Goal: Information Seeking & Learning: Find contact information

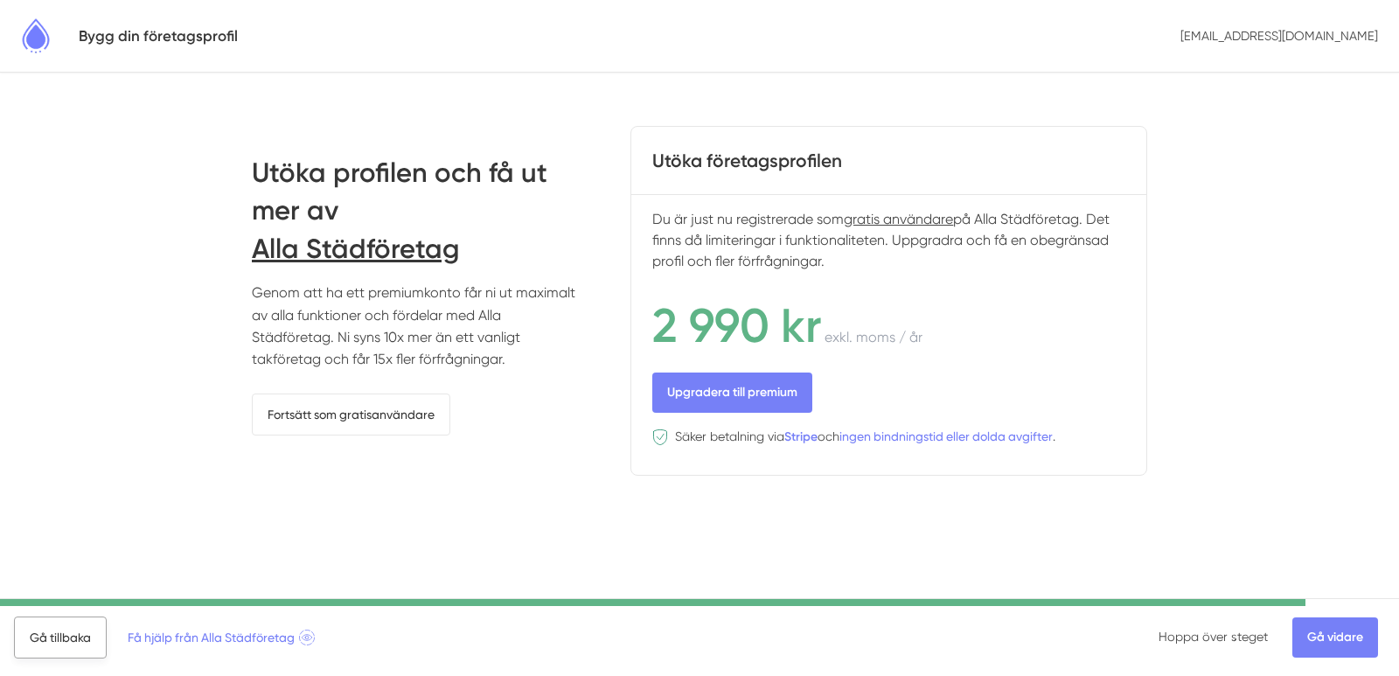
click at [59, 642] on link "Gå tillbaka" at bounding box center [60, 638] width 93 height 42
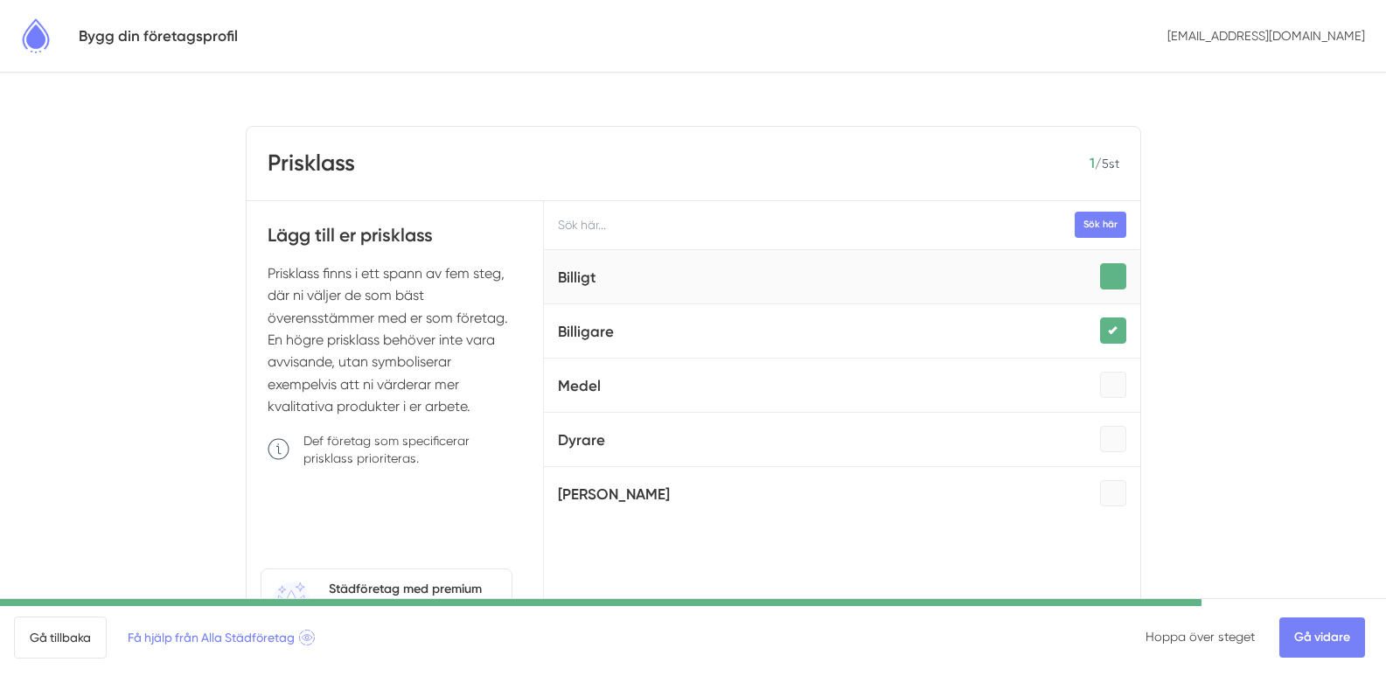
click at [1100, 272] on div at bounding box center [1113, 276] width 26 height 26
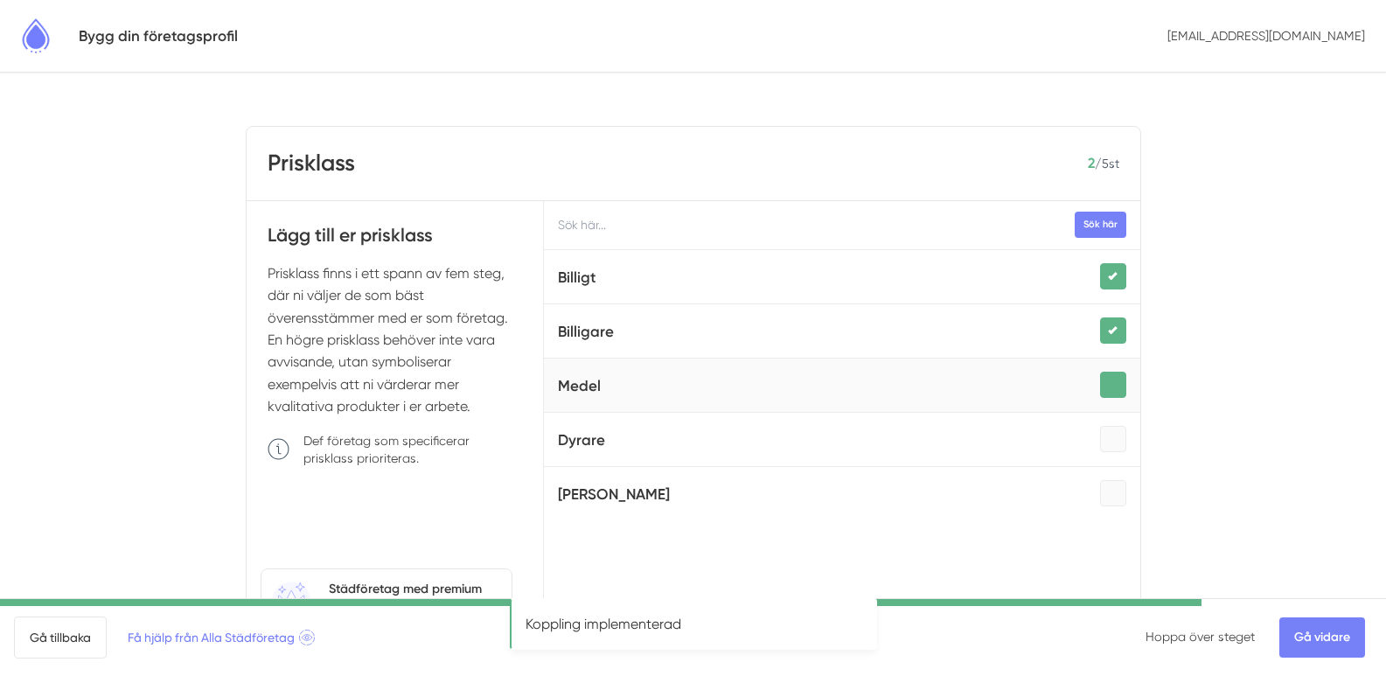
click at [1100, 384] on div at bounding box center [1113, 385] width 26 height 26
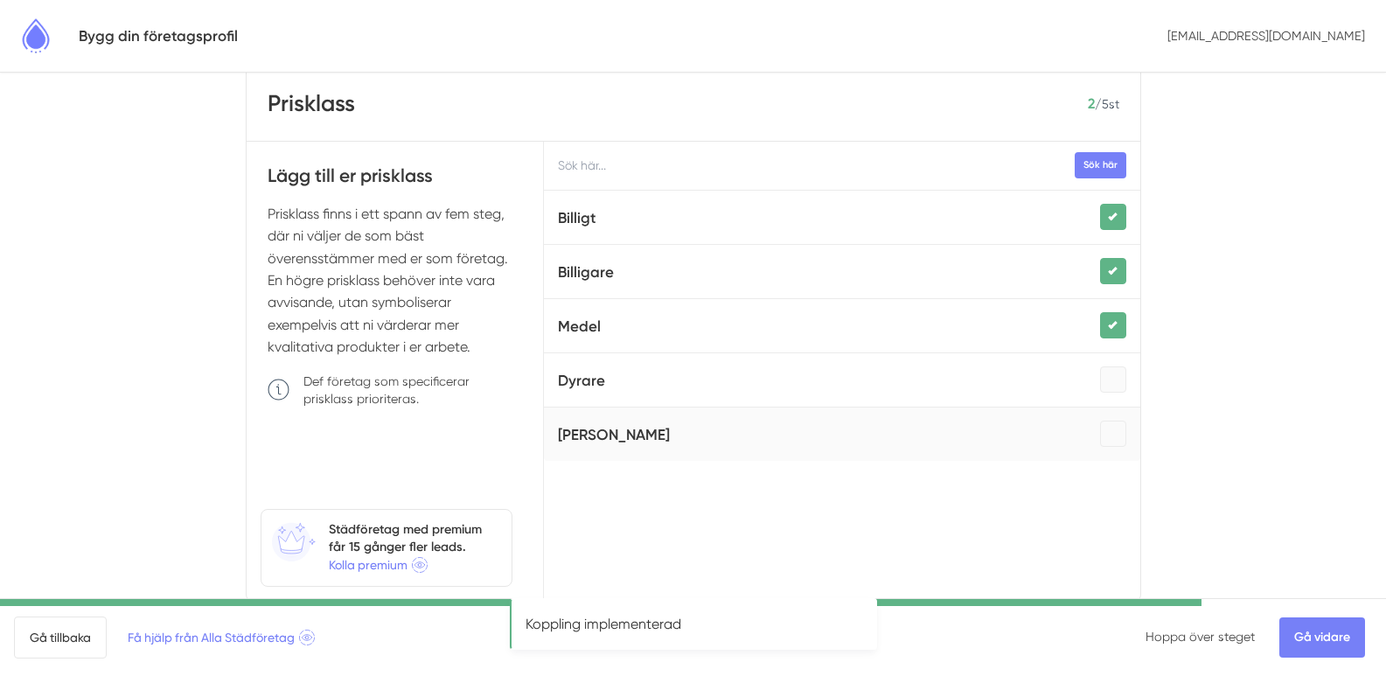
scroll to position [137, 0]
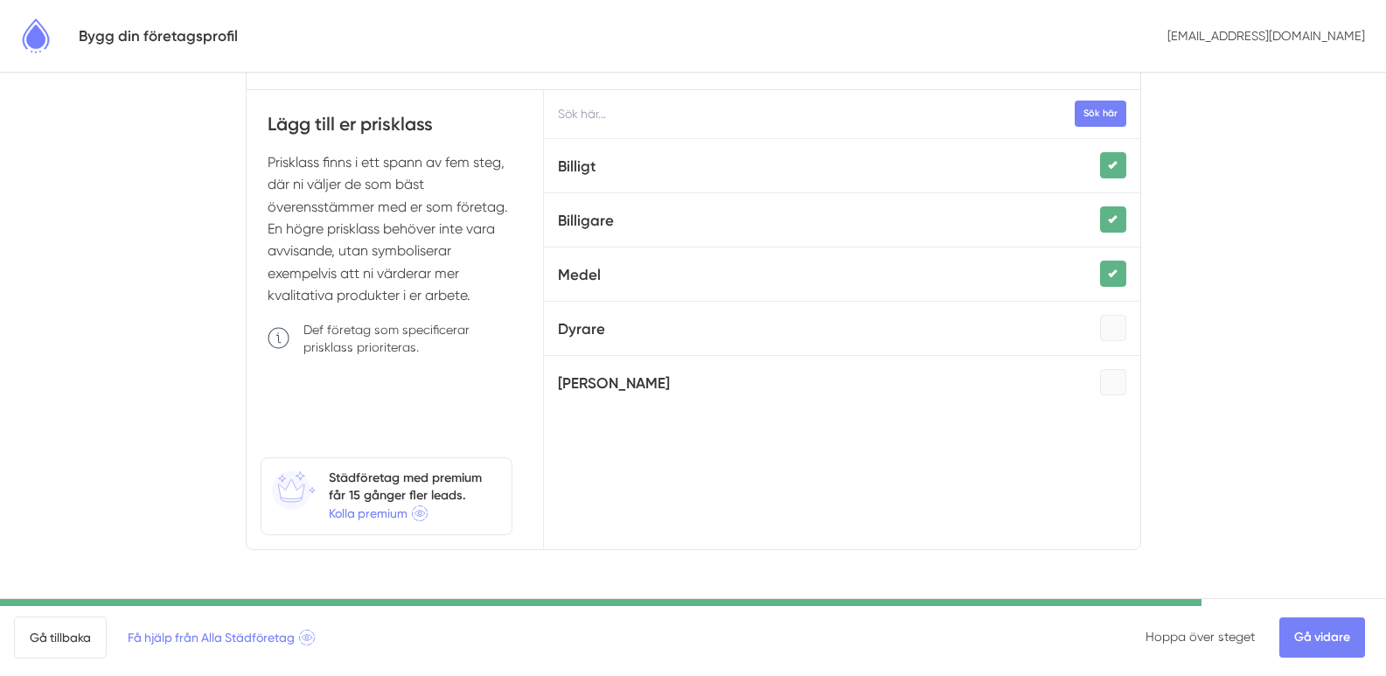
drag, startPoint x: 430, startPoint y: 262, endPoint x: 354, endPoint y: 245, distance: 78.1
click at [354, 245] on p "Prisklass finns i ett spann av fem steg, där ni väljer de som bäst överensstämm…" at bounding box center [395, 229] width 255 height 156
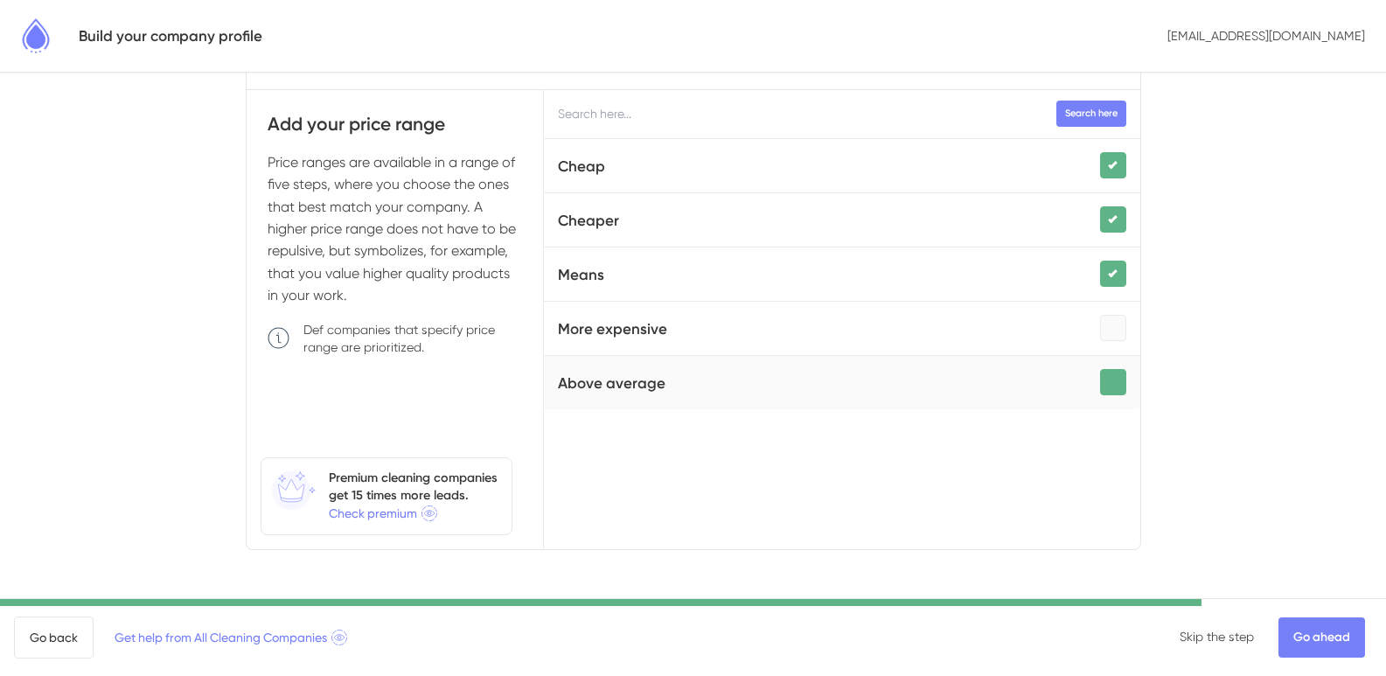
click at [1100, 369] on div at bounding box center [1113, 382] width 26 height 26
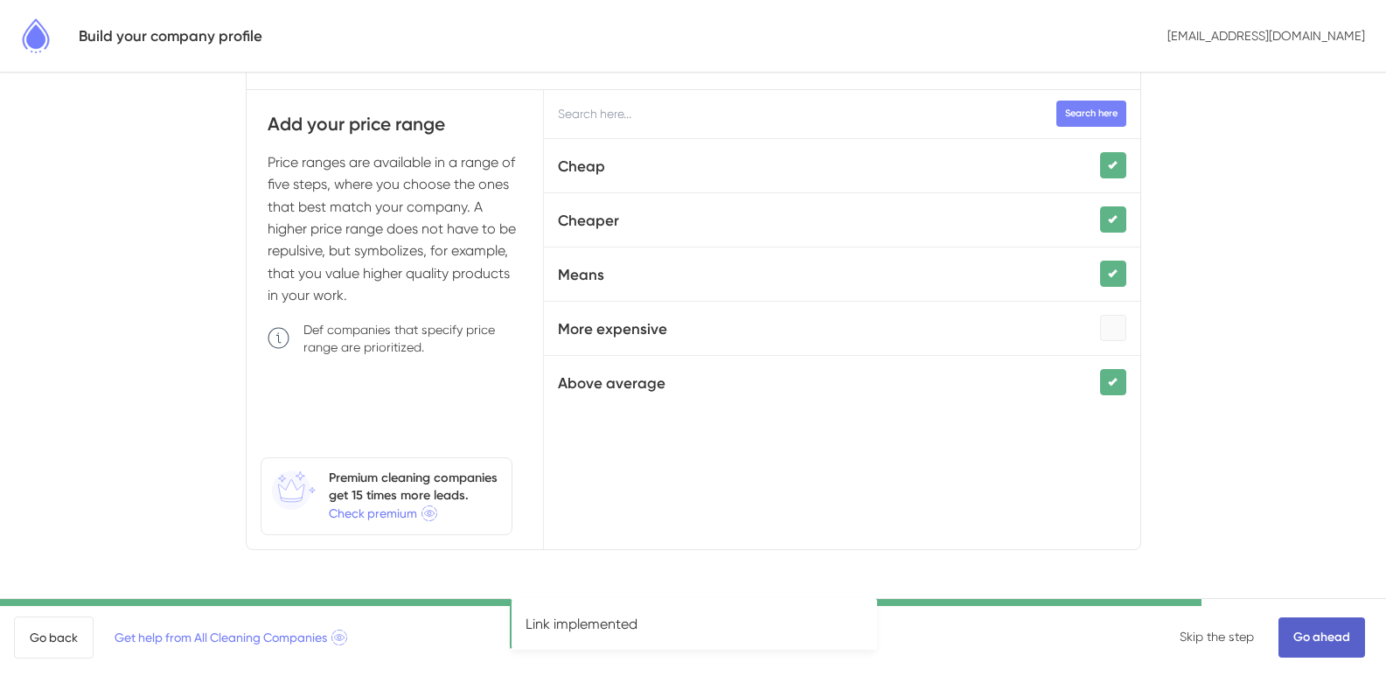
click at [1329, 640] on font "Go ahead" at bounding box center [1321, 637] width 57 height 15
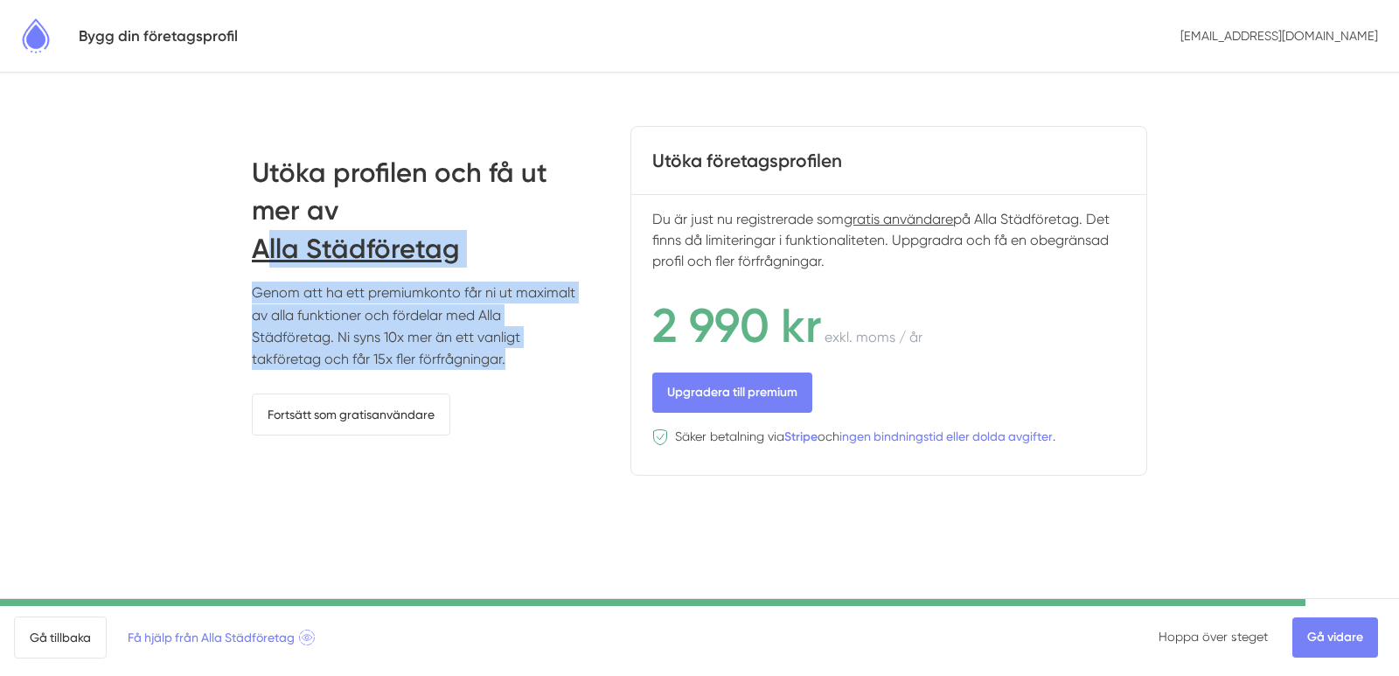
drag, startPoint x: 509, startPoint y: 361, endPoint x: 268, endPoint y: 266, distance: 259.5
click at [268, 266] on div "Utöka profilen och få ut mer av Alla Städföretag Genom att ha ett premiumkonto …" at bounding box center [416, 295] width 329 height 282
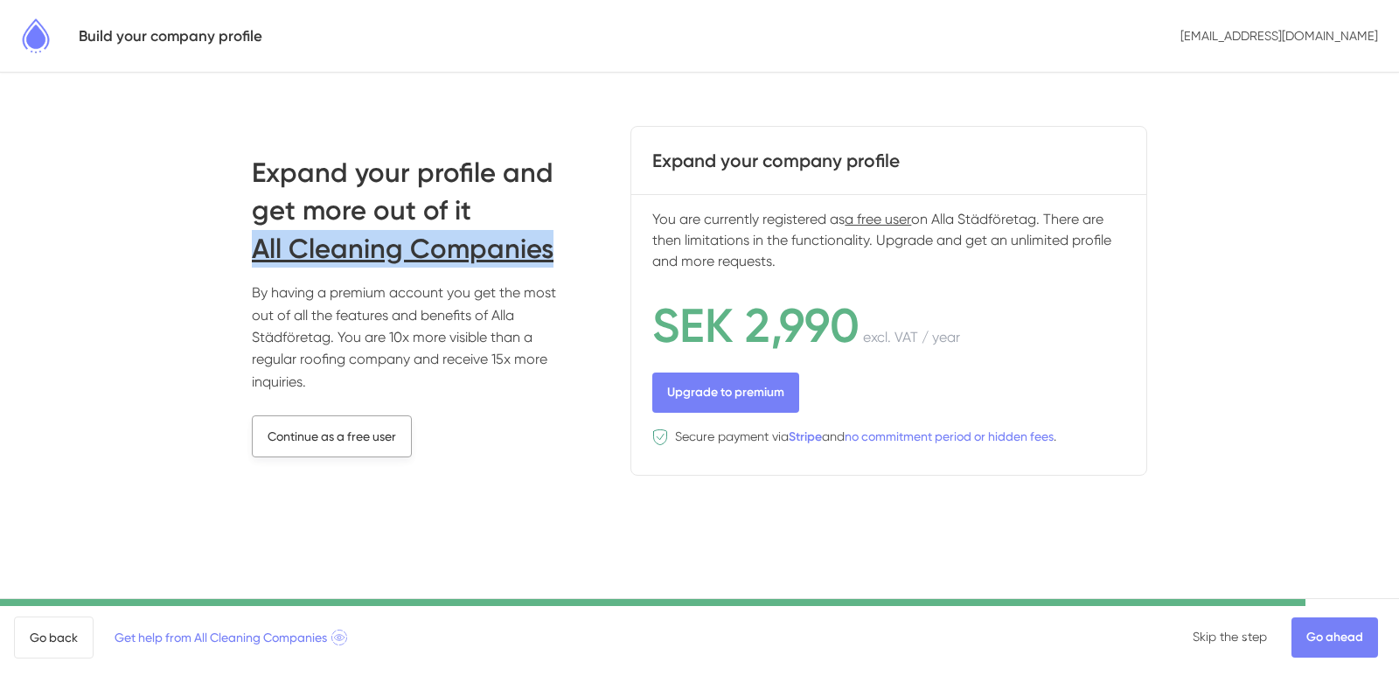
click at [323, 429] on font "Continue as a free user" at bounding box center [332, 436] width 129 height 14
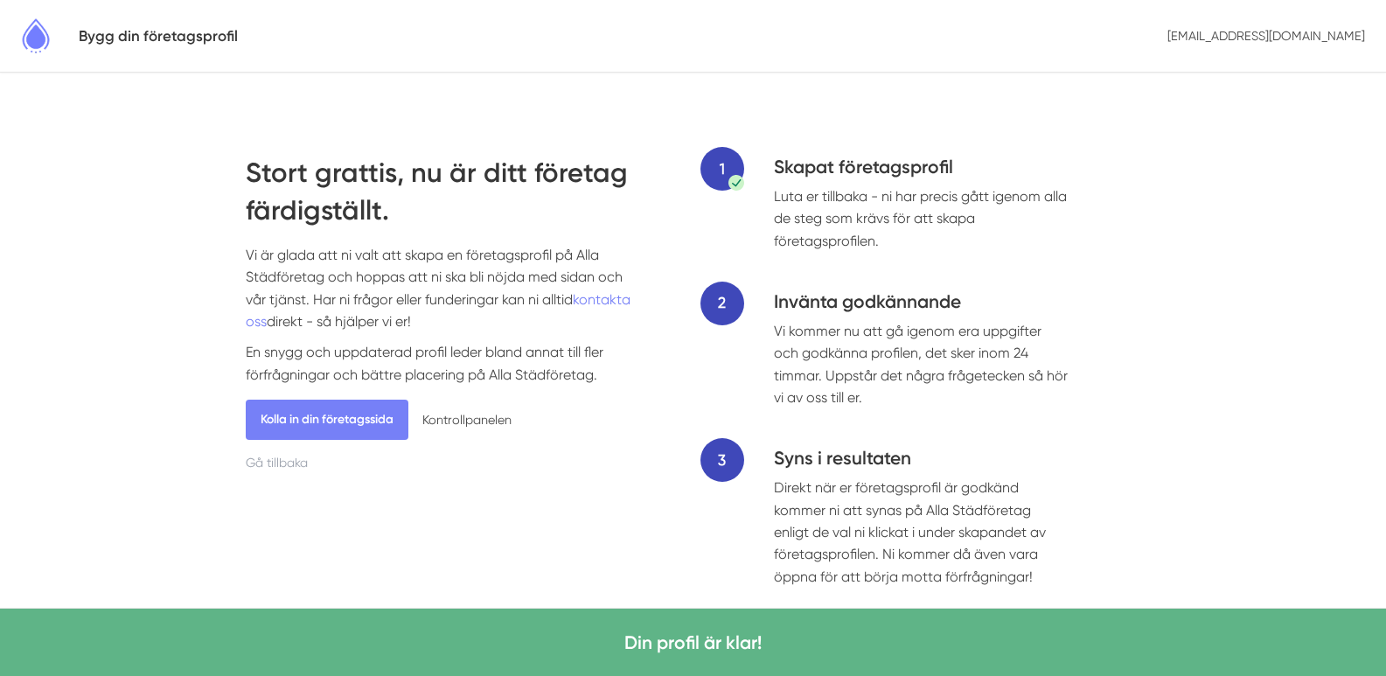
drag, startPoint x: 254, startPoint y: 162, endPoint x: 528, endPoint y: 311, distance: 312.7
click at [528, 311] on div "Stort grattis, nu är ditt företag färdigställt. Vi är glada att ni valt att ska…" at bounding box center [444, 313] width 397 height 318
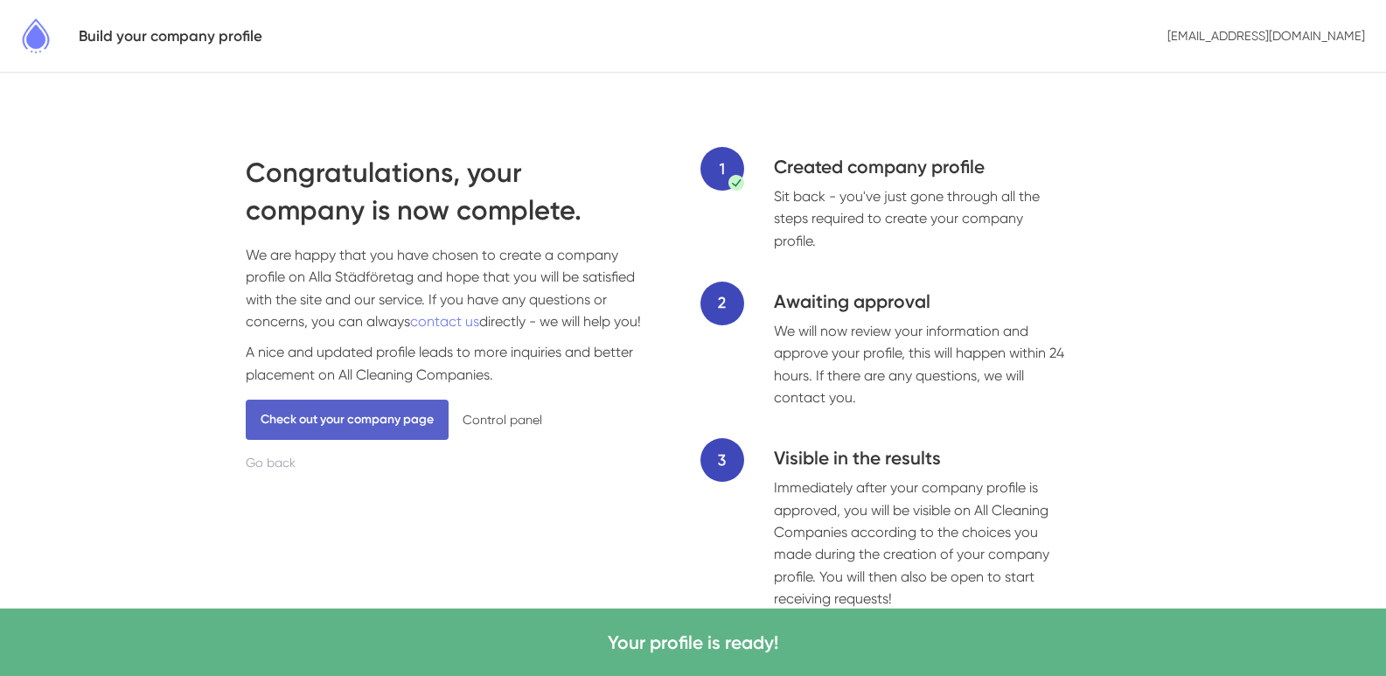
click at [423, 440] on link "Check out your company page" at bounding box center [347, 420] width 203 height 40
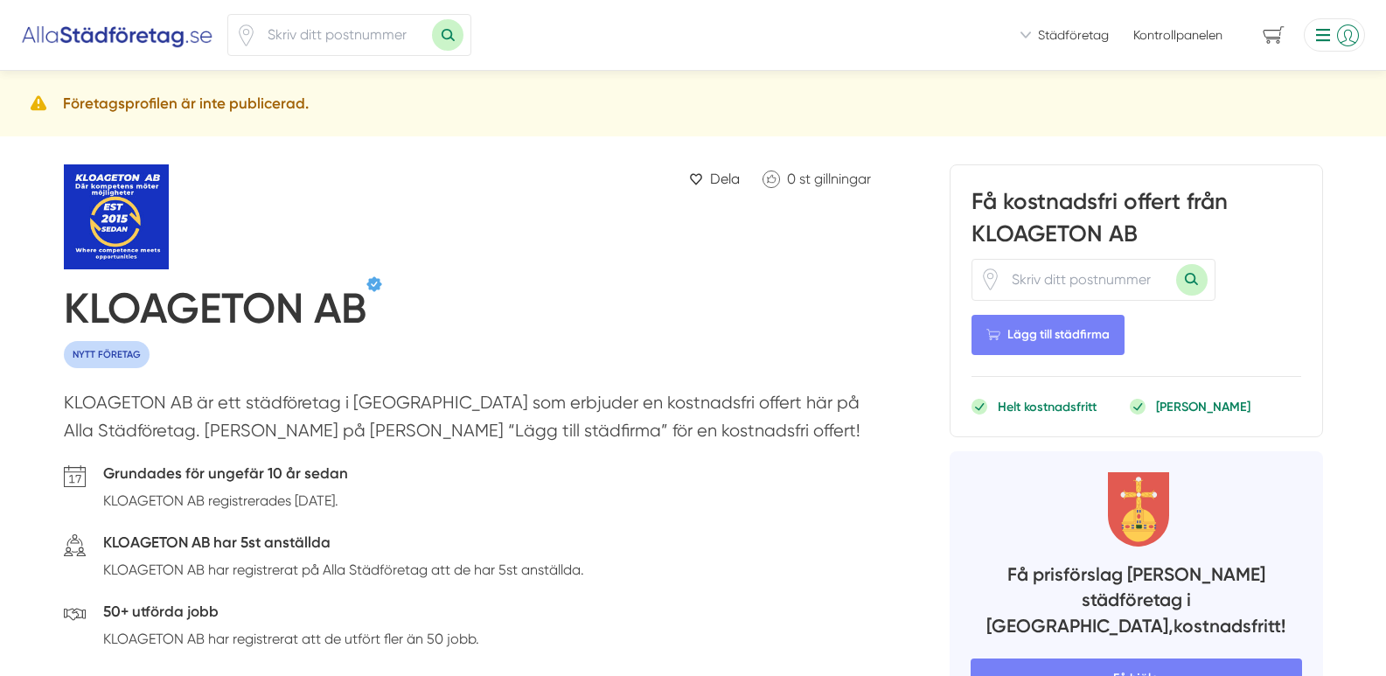
scroll to position [87, 0]
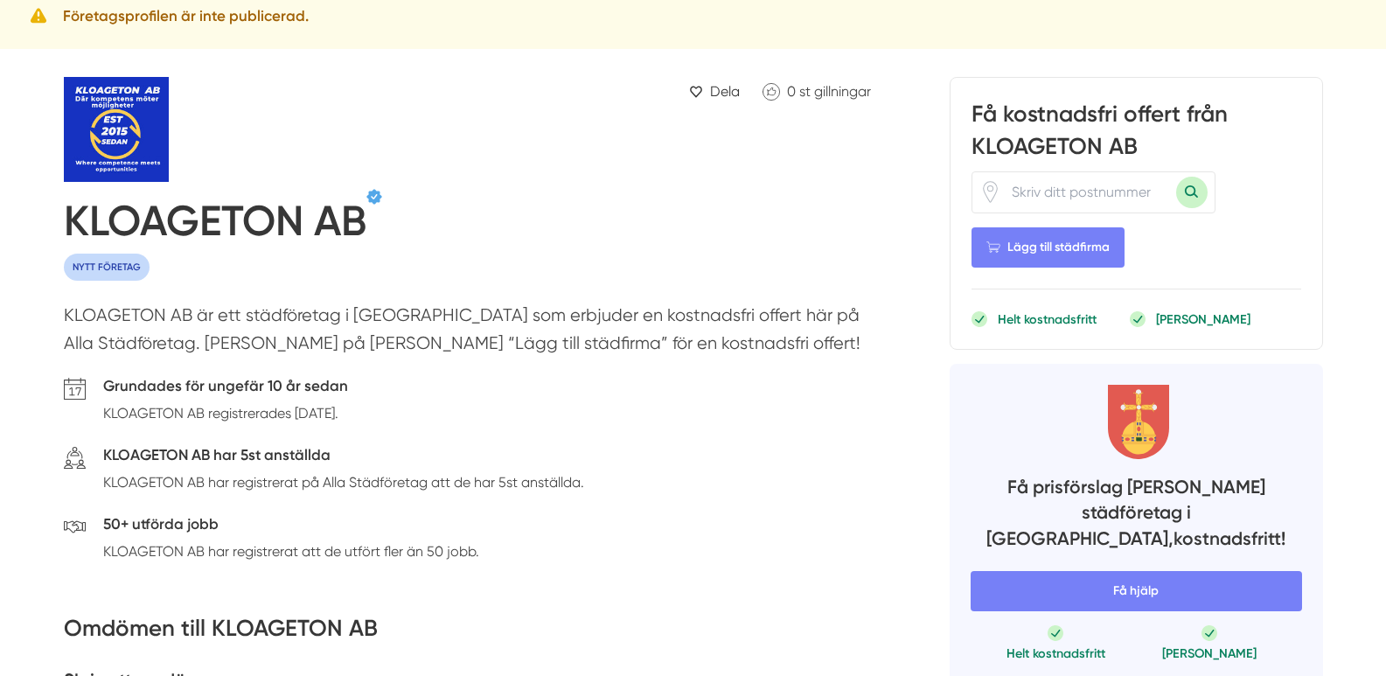
click at [76, 392] on icon at bounding box center [75, 389] width 22 height 22
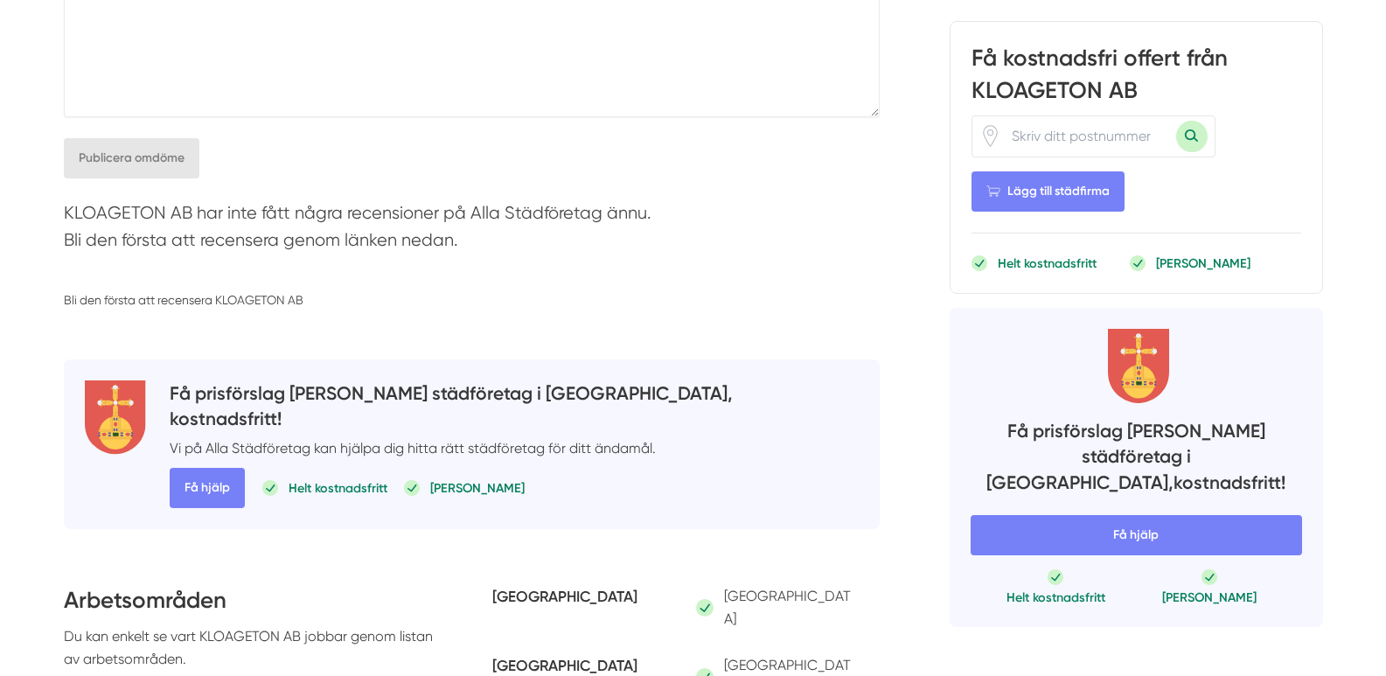
scroll to position [1312, 0]
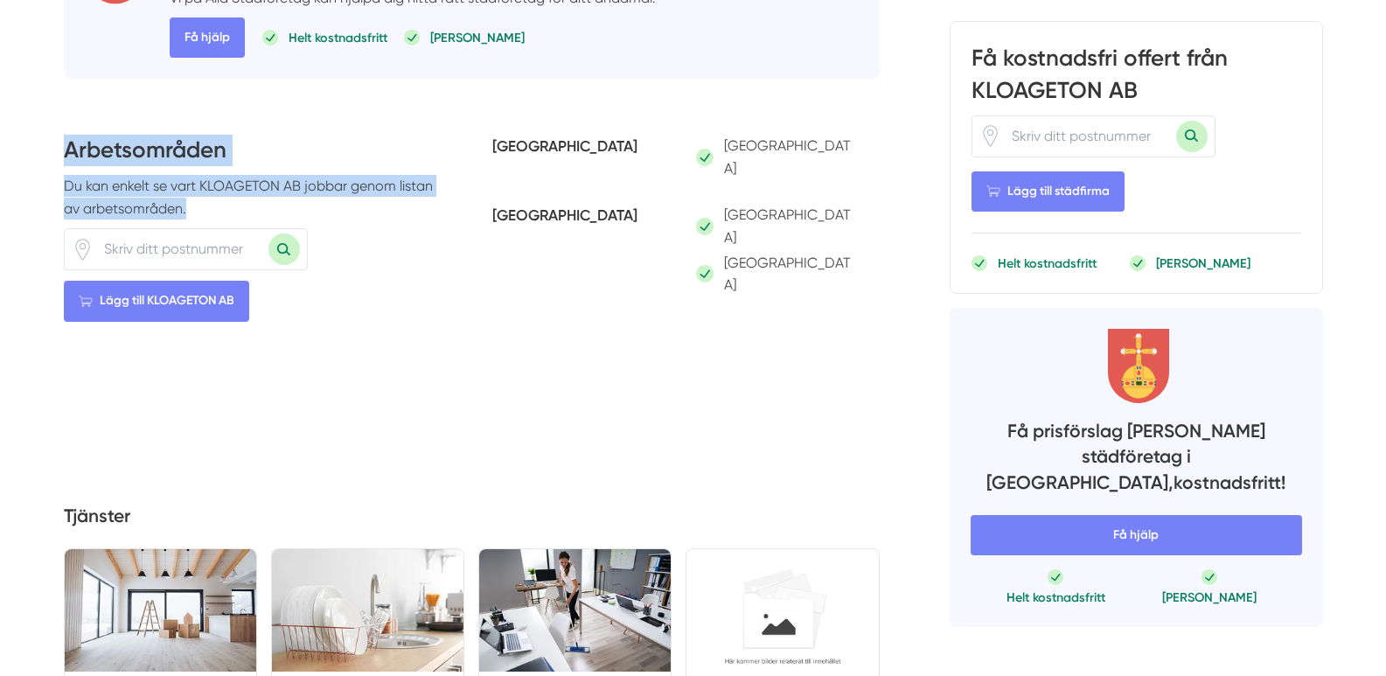
drag, startPoint x: 65, startPoint y: 150, endPoint x: 309, endPoint y: 220, distance: 253.6
click at [309, 220] on div "Arbetsområden Du kan enkelt se vart KLOAGETON AB jobbar genom listan av arbetso…" at bounding box center [257, 280] width 387 height 290
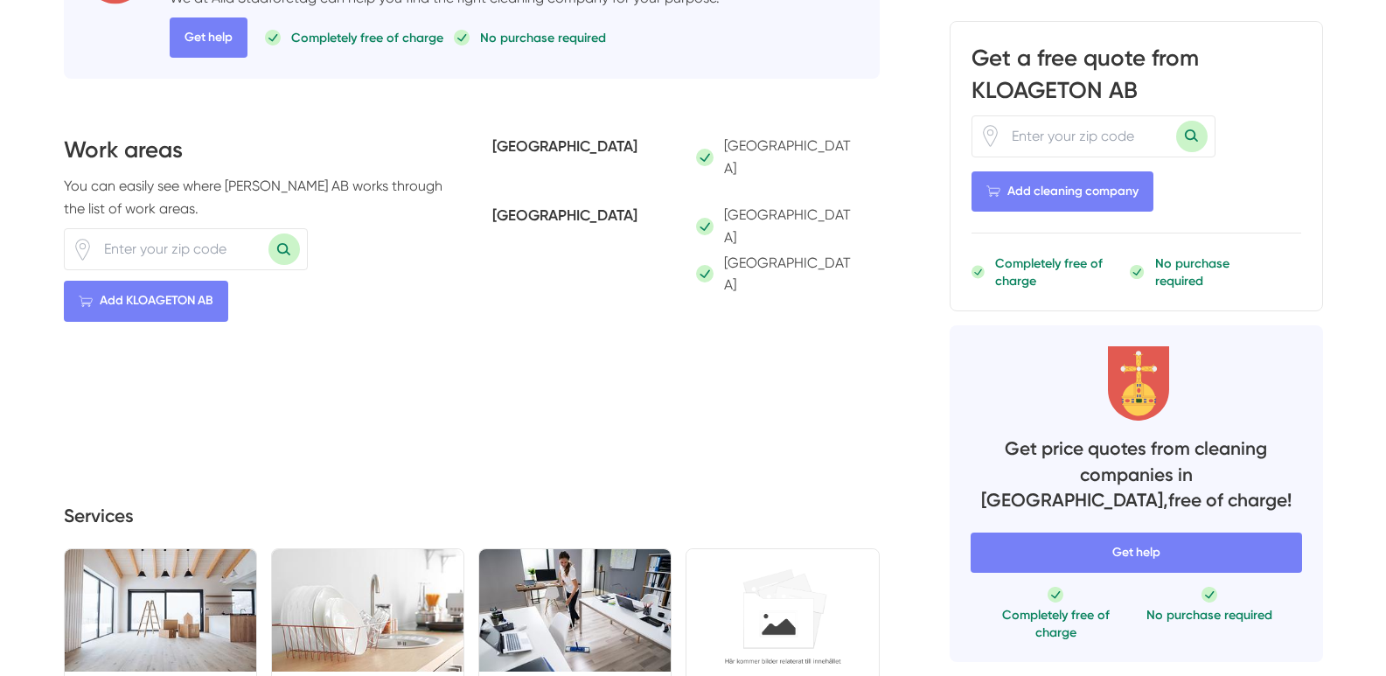
click at [478, 284] on div "Work areas You can easily see where KLOAGETON AB works through the list of work…" at bounding box center [472, 280] width 816 height 290
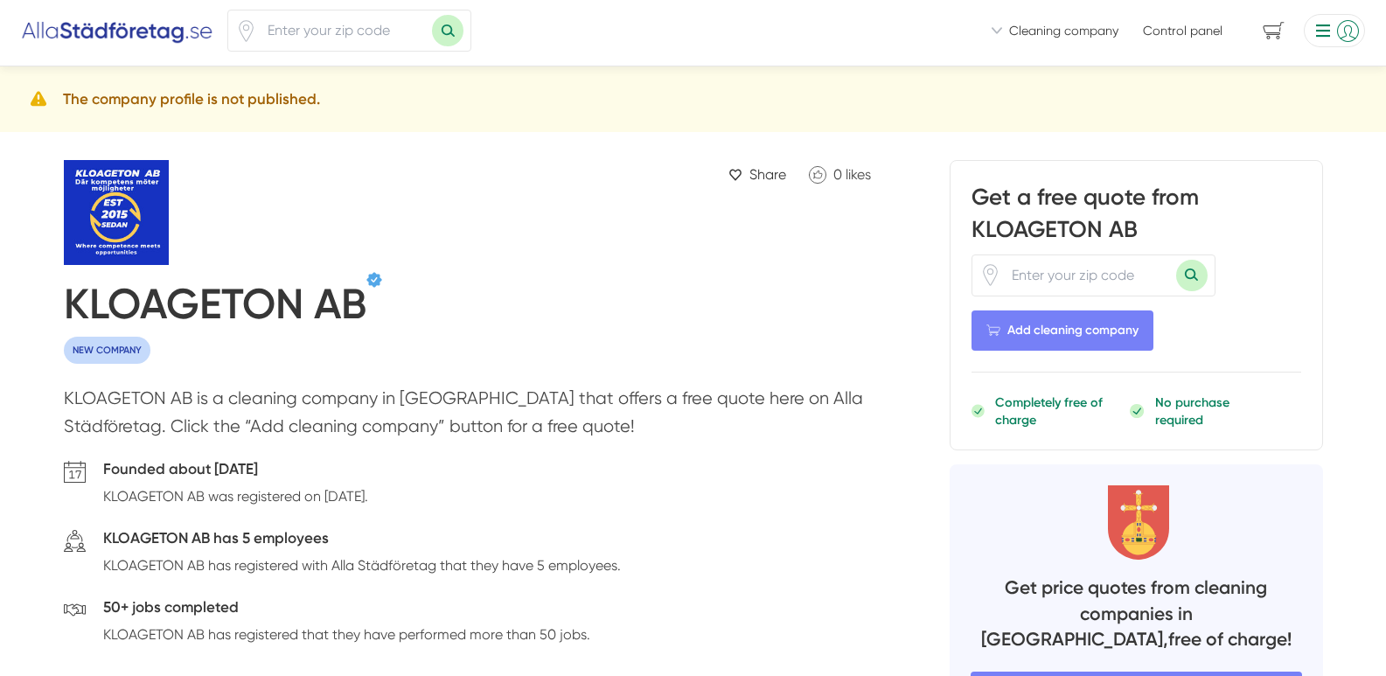
scroll to position [0, 0]
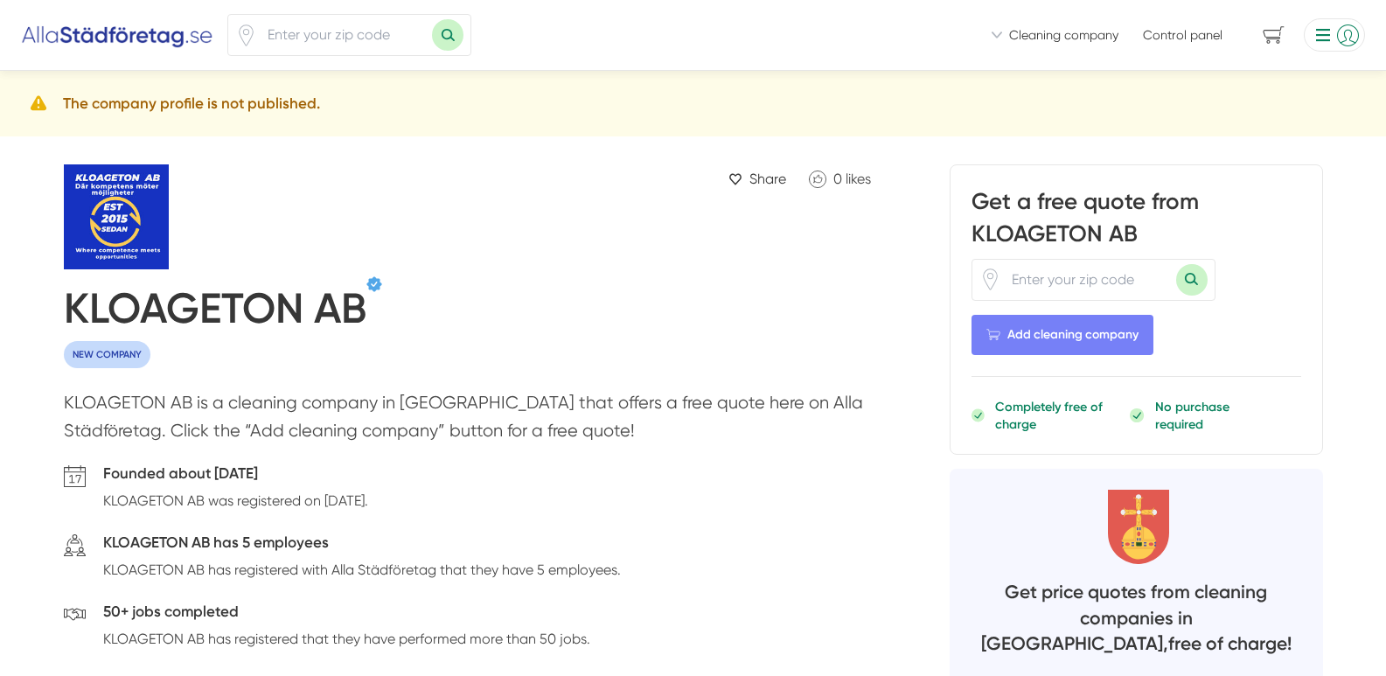
click at [102, 220] on img at bounding box center [160, 216] width 192 height 105
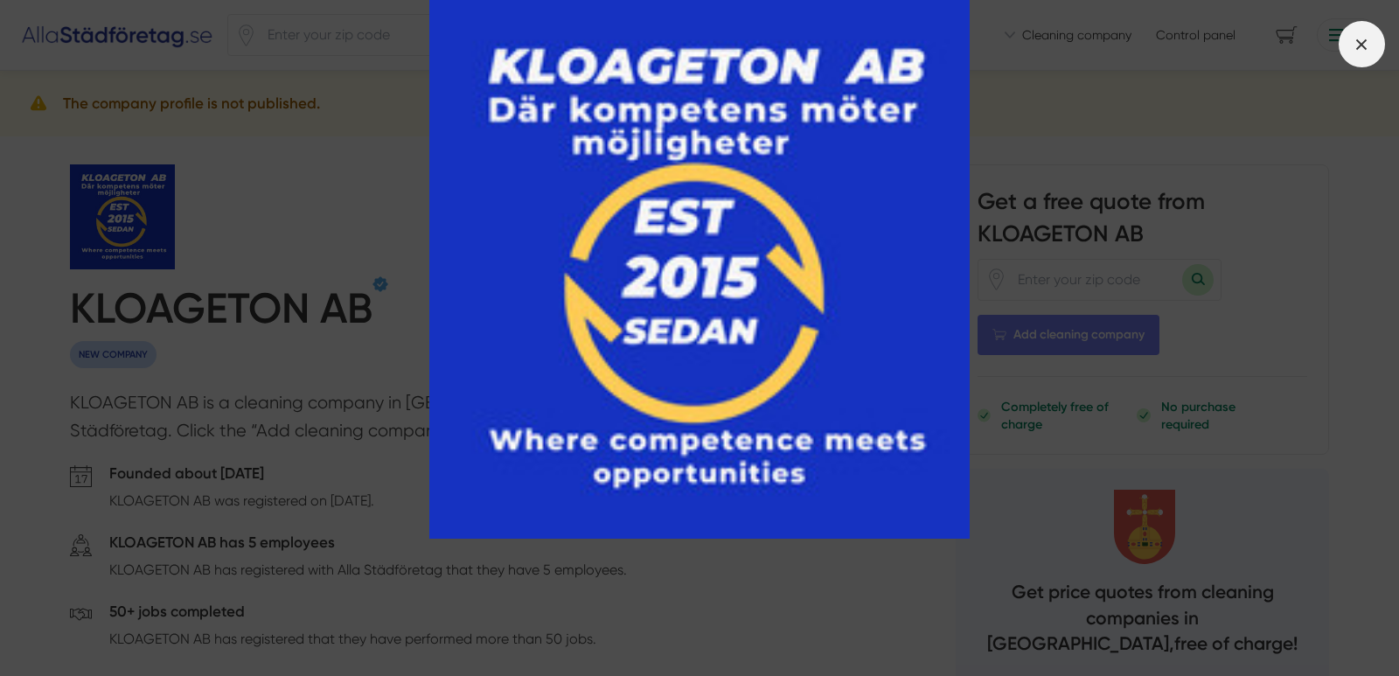
click at [1379, 38] on span at bounding box center [1362, 44] width 46 height 46
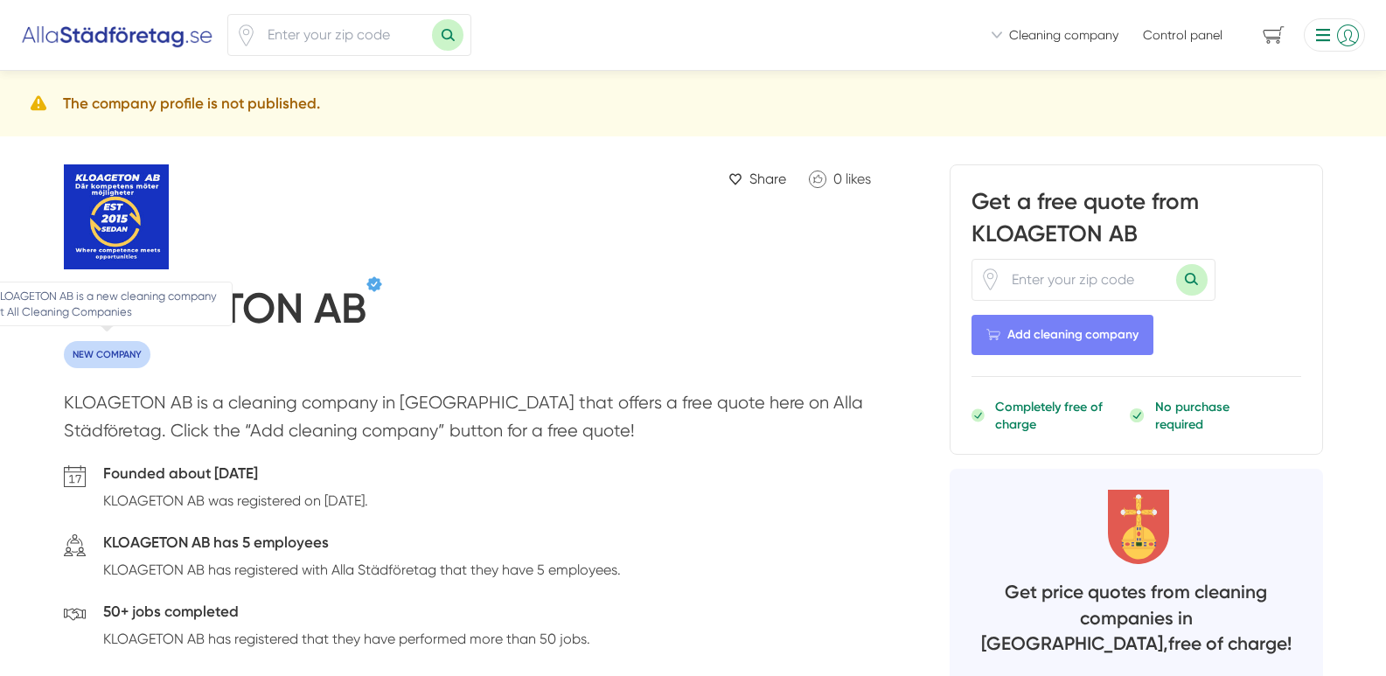
click at [120, 351] on font "NEW COMPANY" at bounding box center [107, 354] width 69 height 11
click at [188, 310] on font "KLOAGETON AB" at bounding box center [215, 308] width 303 height 50
click at [67, 484] on icon at bounding box center [75, 476] width 22 height 22
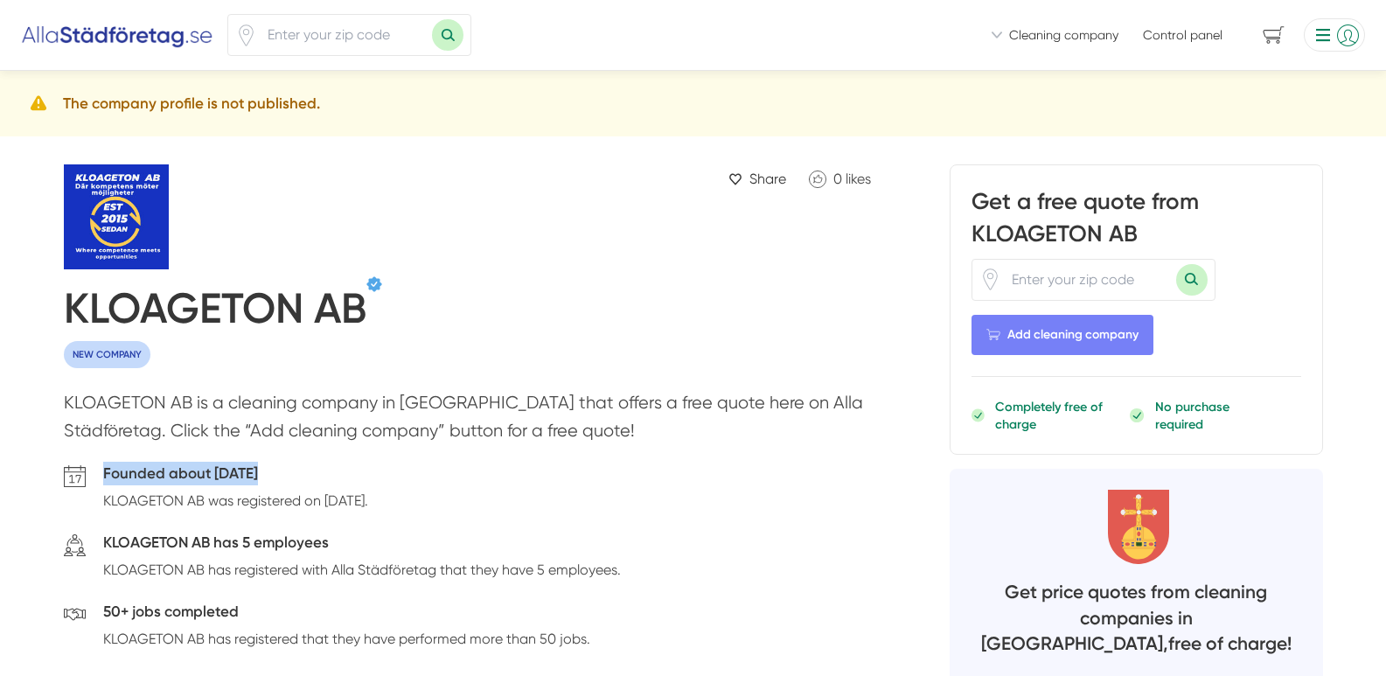
click at [67, 484] on icon at bounding box center [75, 476] width 22 height 22
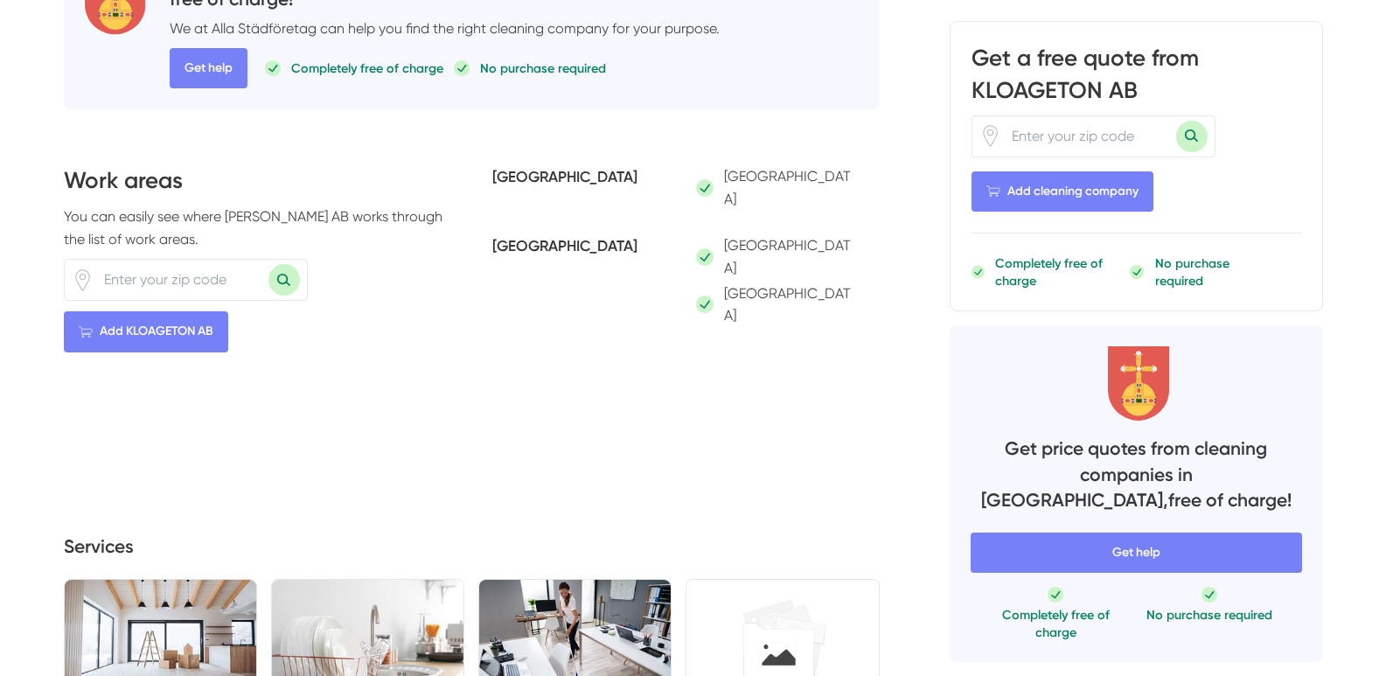
scroll to position [1312, 0]
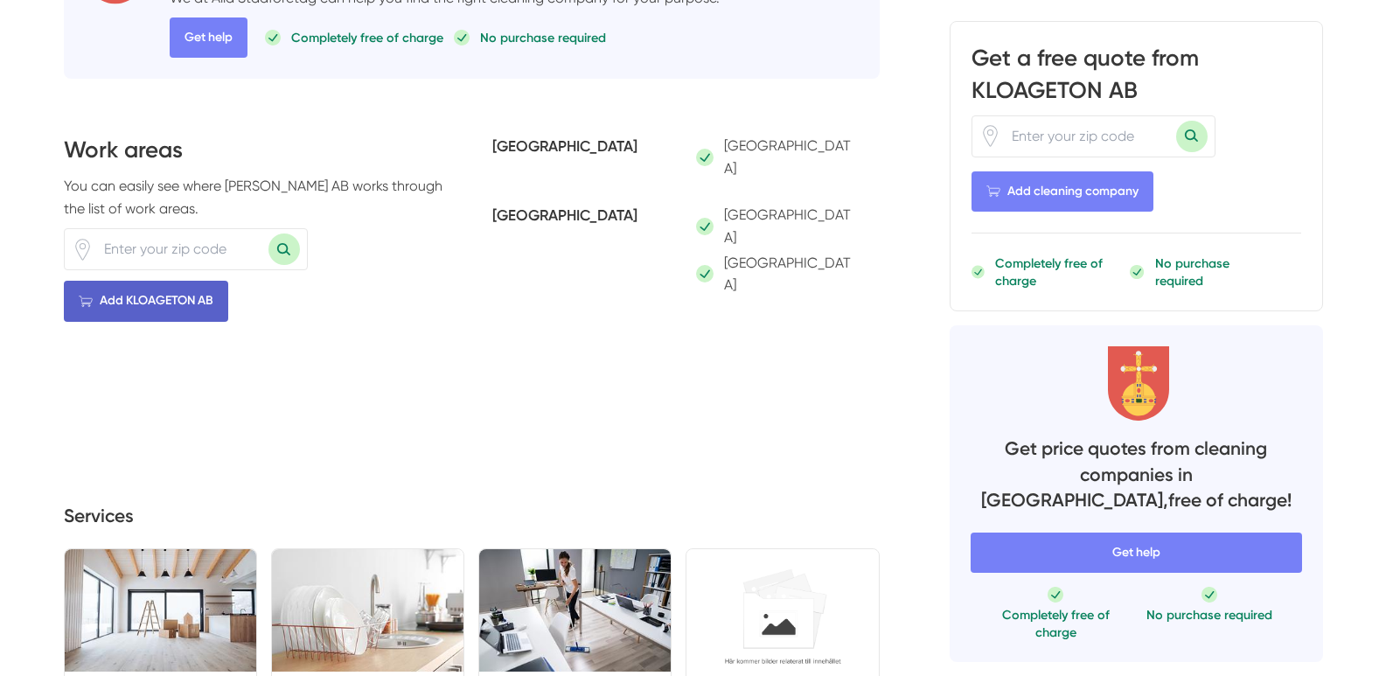
click at [203, 300] on font "Add KLOAGETON AB" at bounding box center [157, 300] width 114 height 15
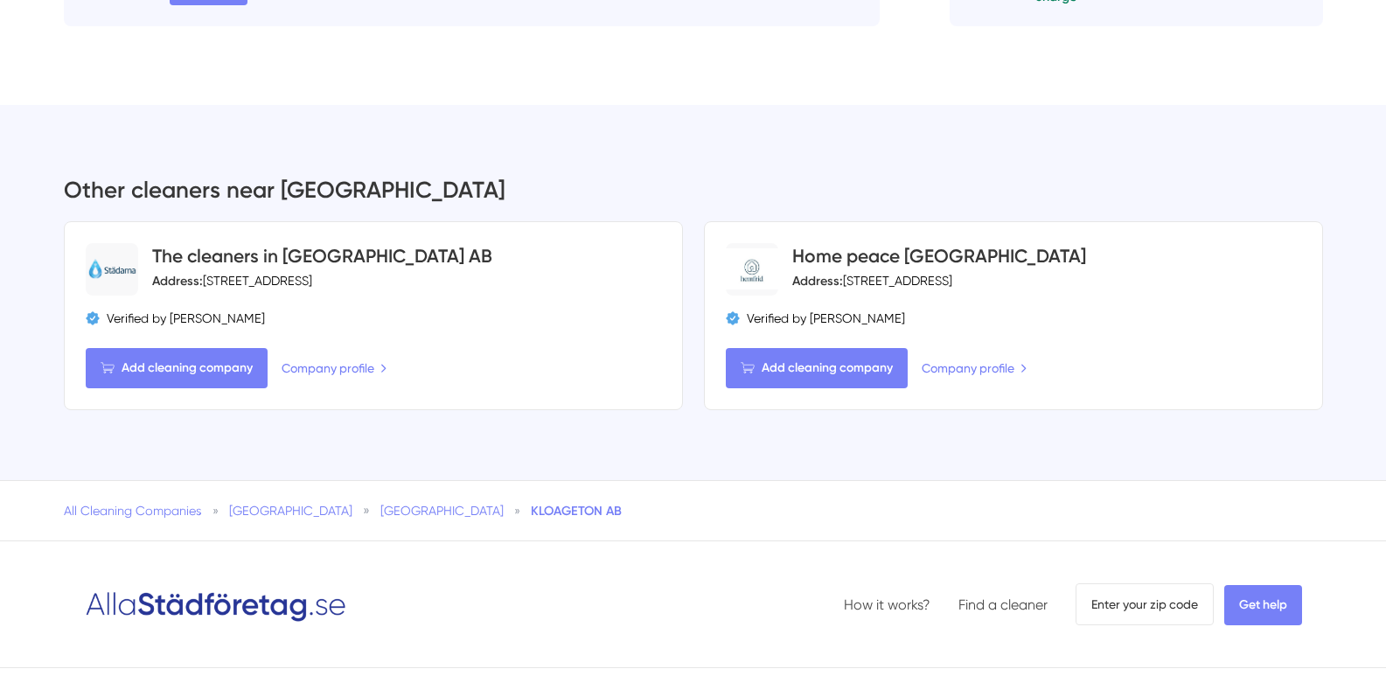
scroll to position [3761, 0]
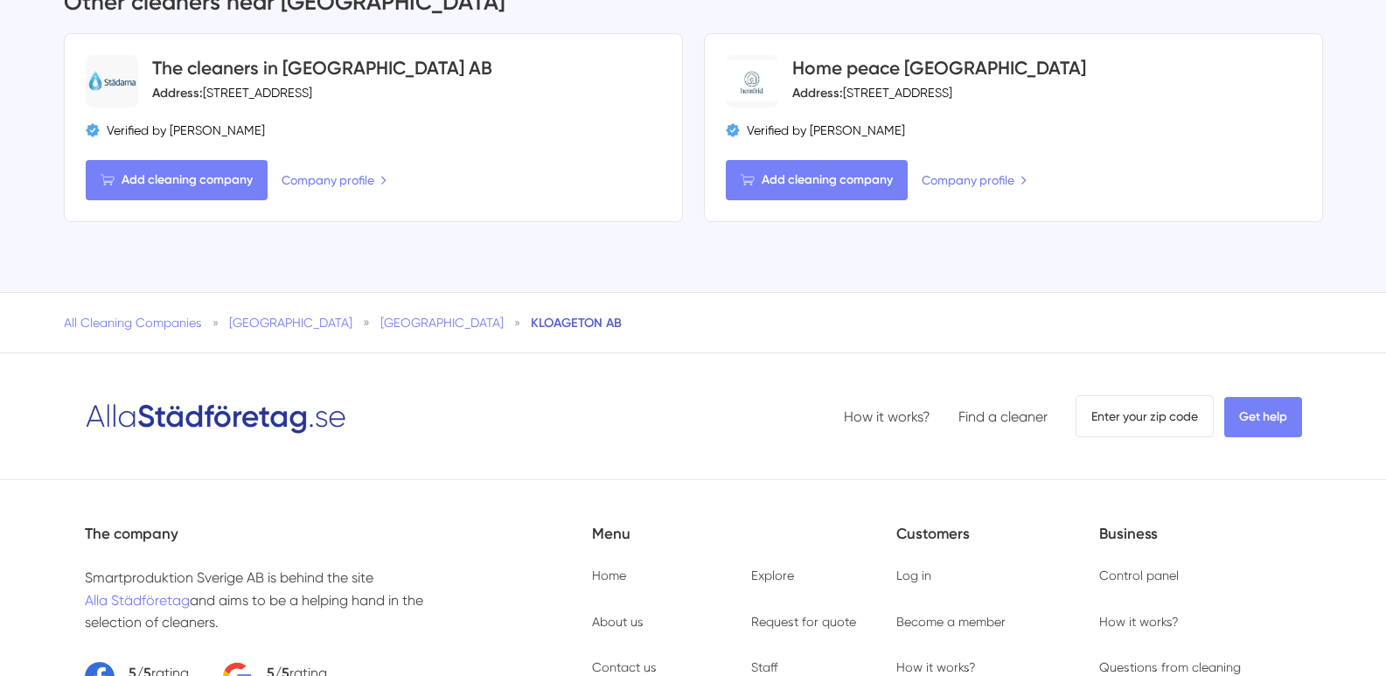
click at [531, 315] on font "KLOAGETON AB" at bounding box center [576, 323] width 91 height 16
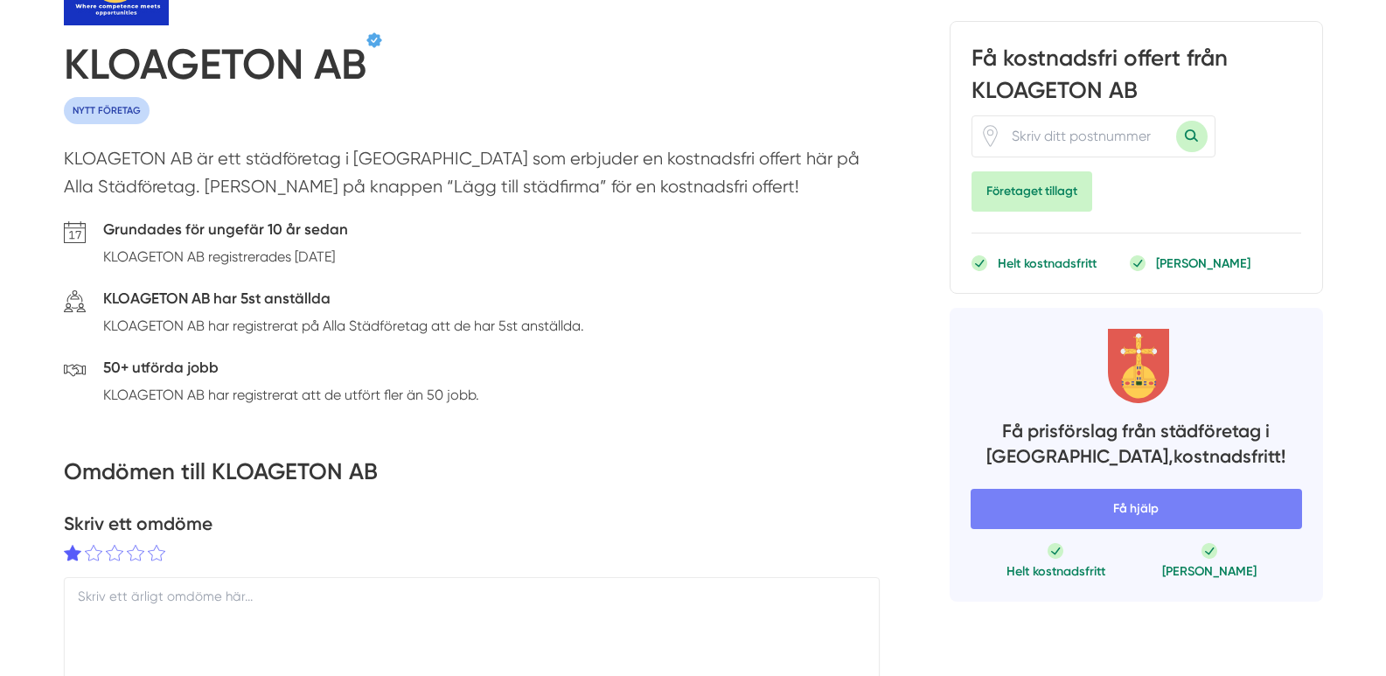
scroll to position [262, 0]
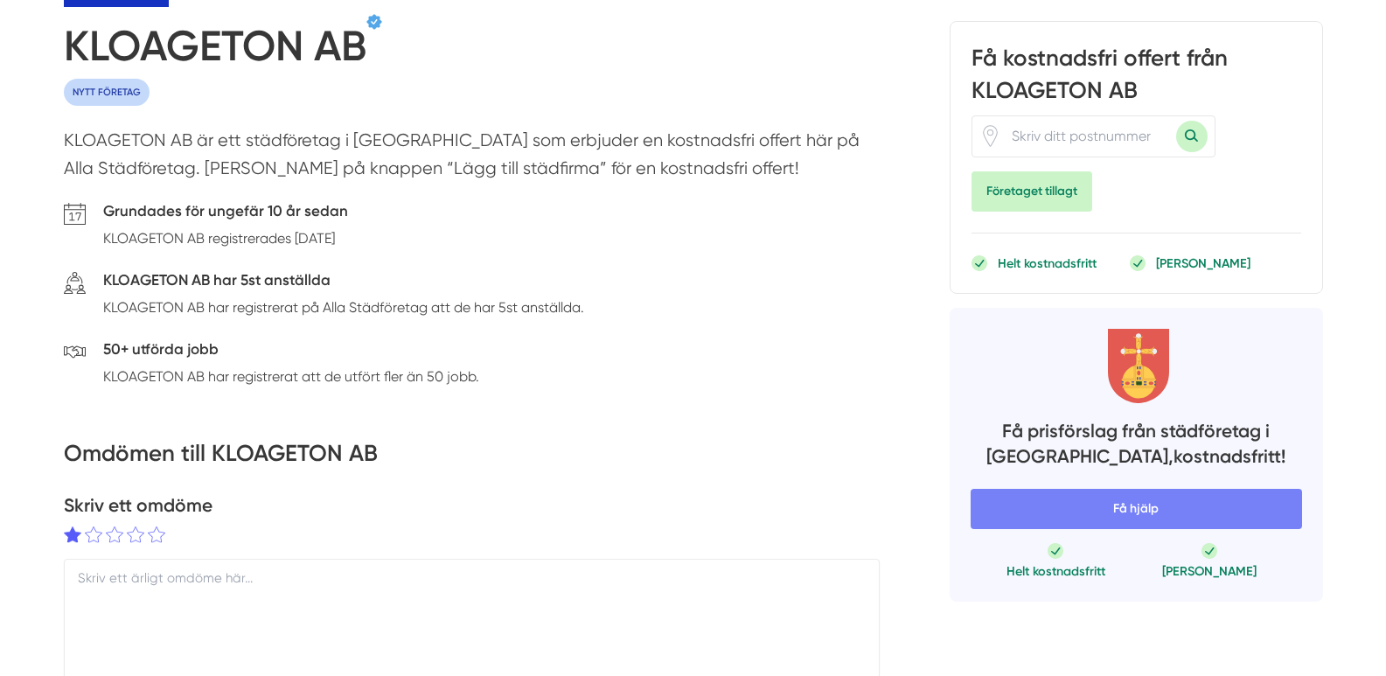
click at [77, 214] on icon at bounding box center [75, 214] width 22 height 22
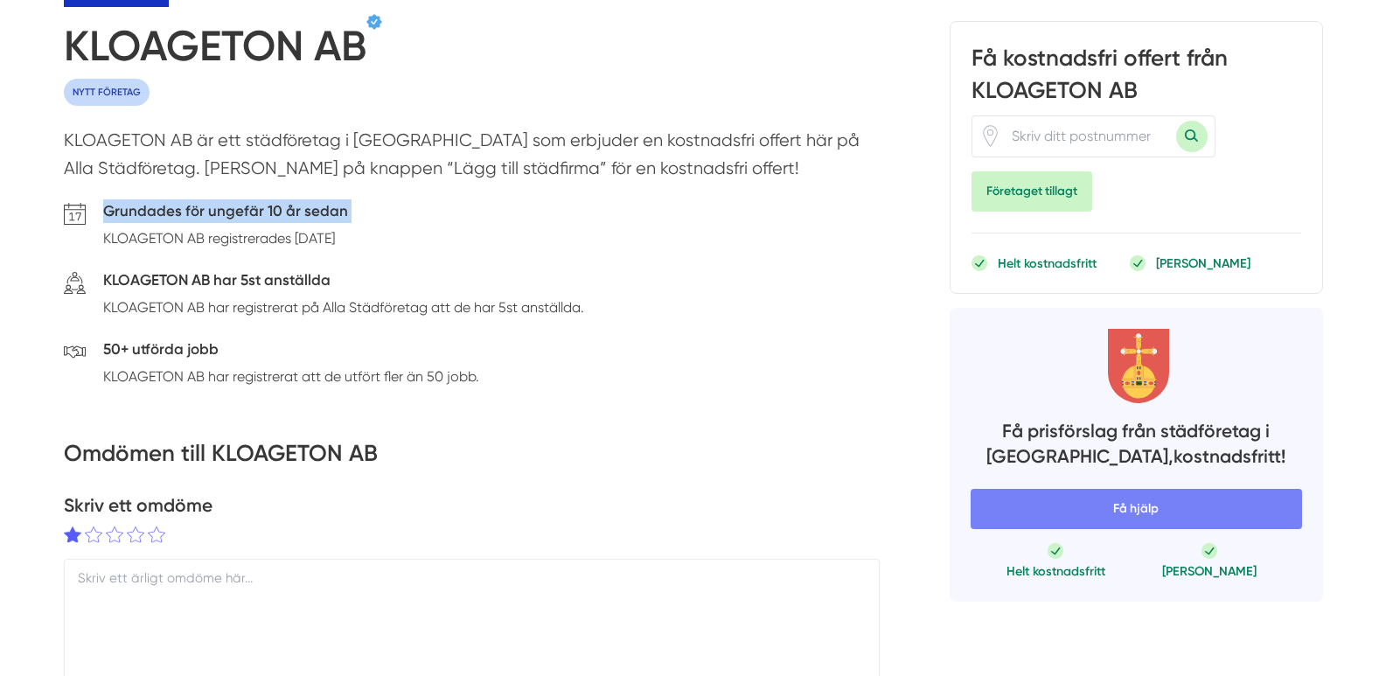
click at [77, 214] on icon at bounding box center [75, 214] width 22 height 22
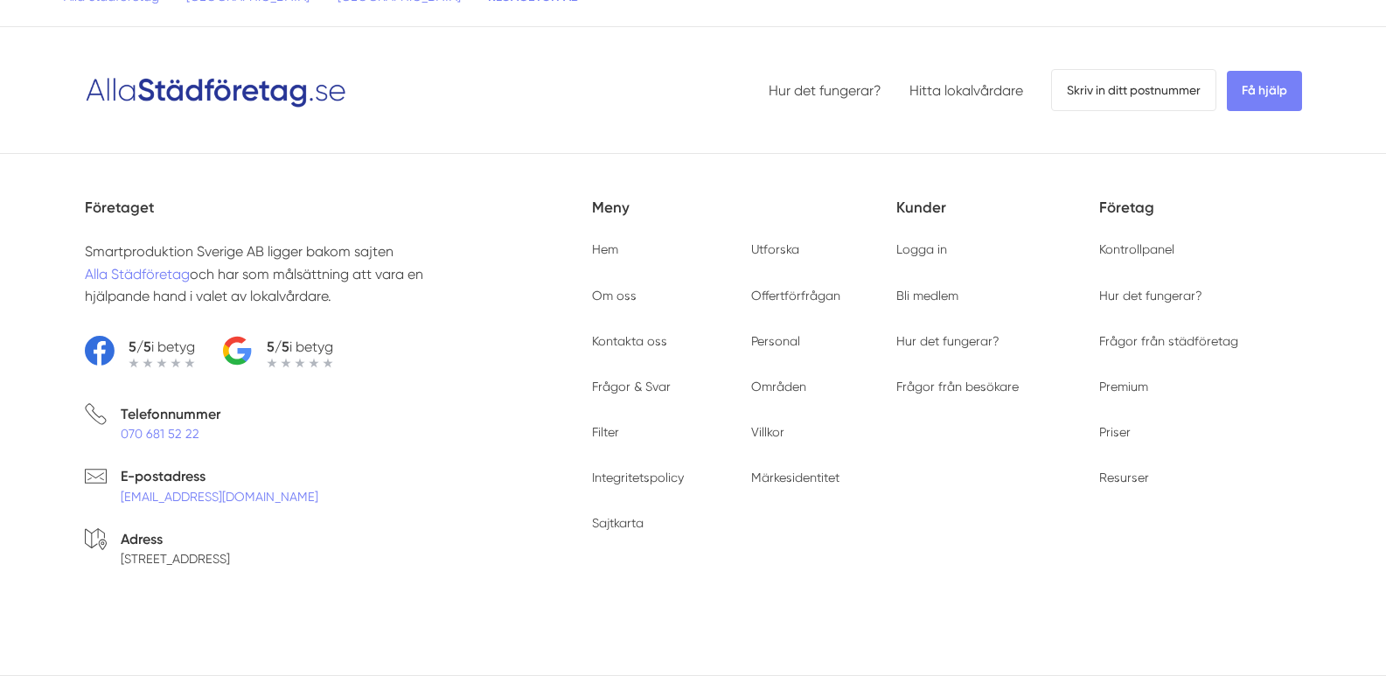
scroll to position [4106, 0]
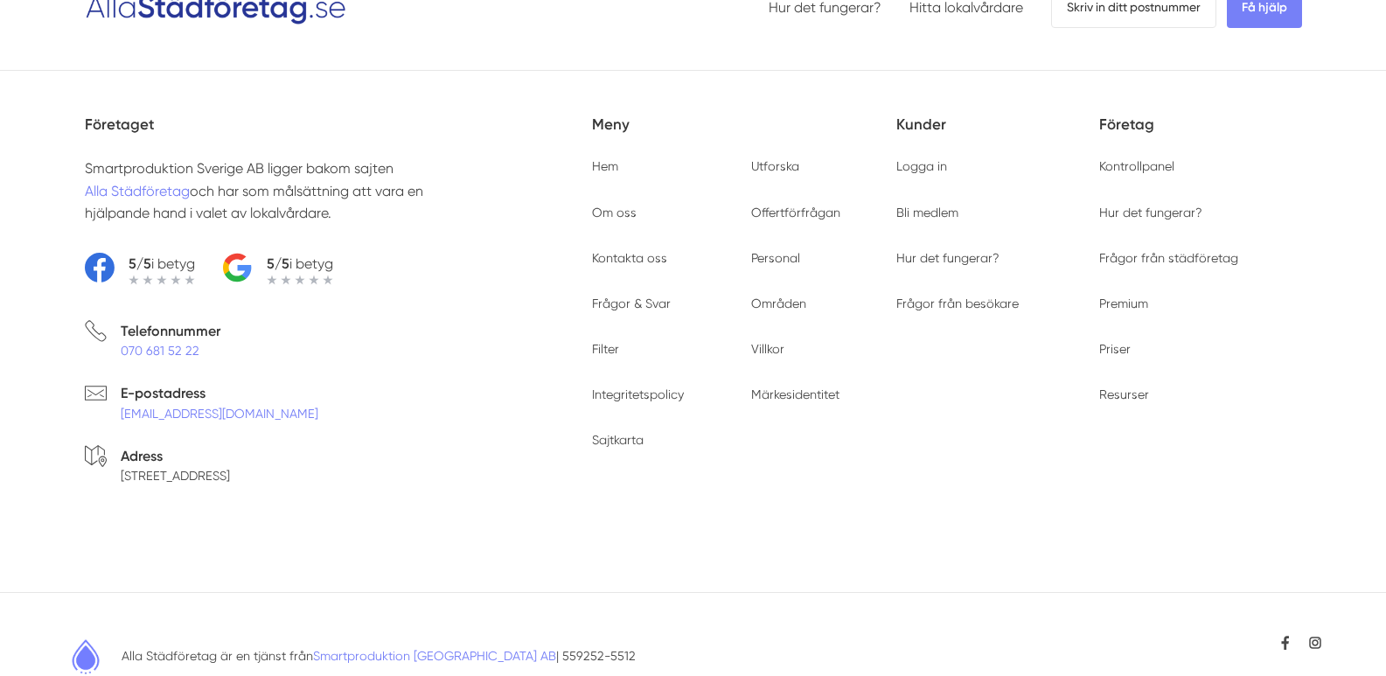
drag, startPoint x: 574, startPoint y: 606, endPoint x: 137, endPoint y: 286, distance: 541.2
click at [132, 290] on div "Hur det fungerar? Hitta lokalvårdare Skriv in ditt postnummer Få hjälp Företage…" at bounding box center [693, 332] width 1386 height 748
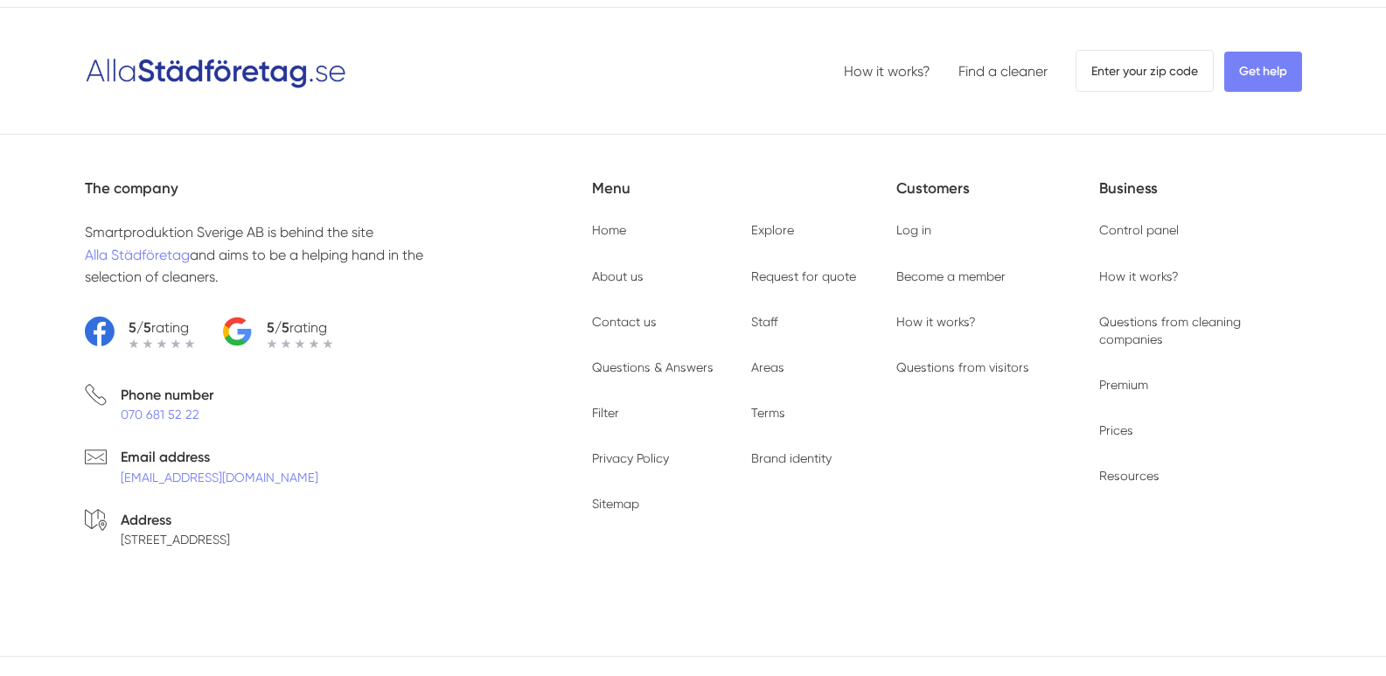
scroll to position [4170, 0]
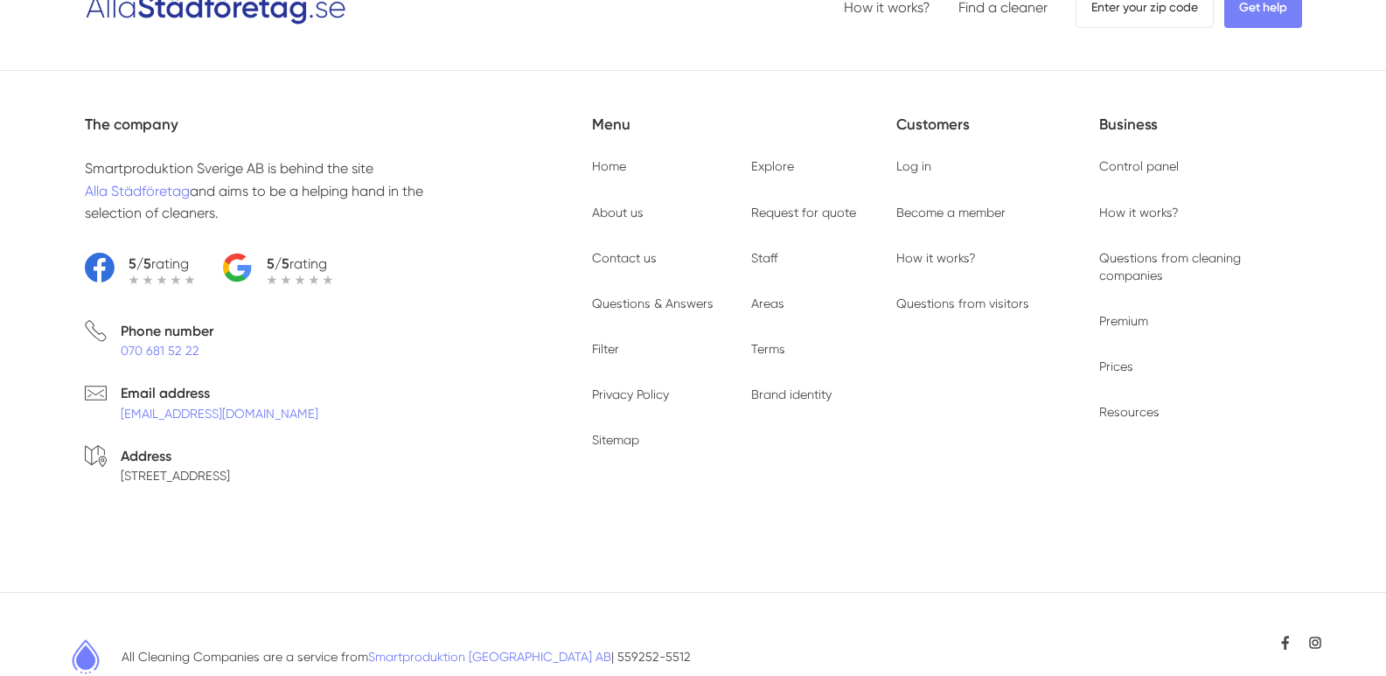
click at [848, 465] on div "Menu Home Få hjälp Blogg Explore About us Request for quote Contact us Staff Qu…" at bounding box center [744, 331] width 304 height 436
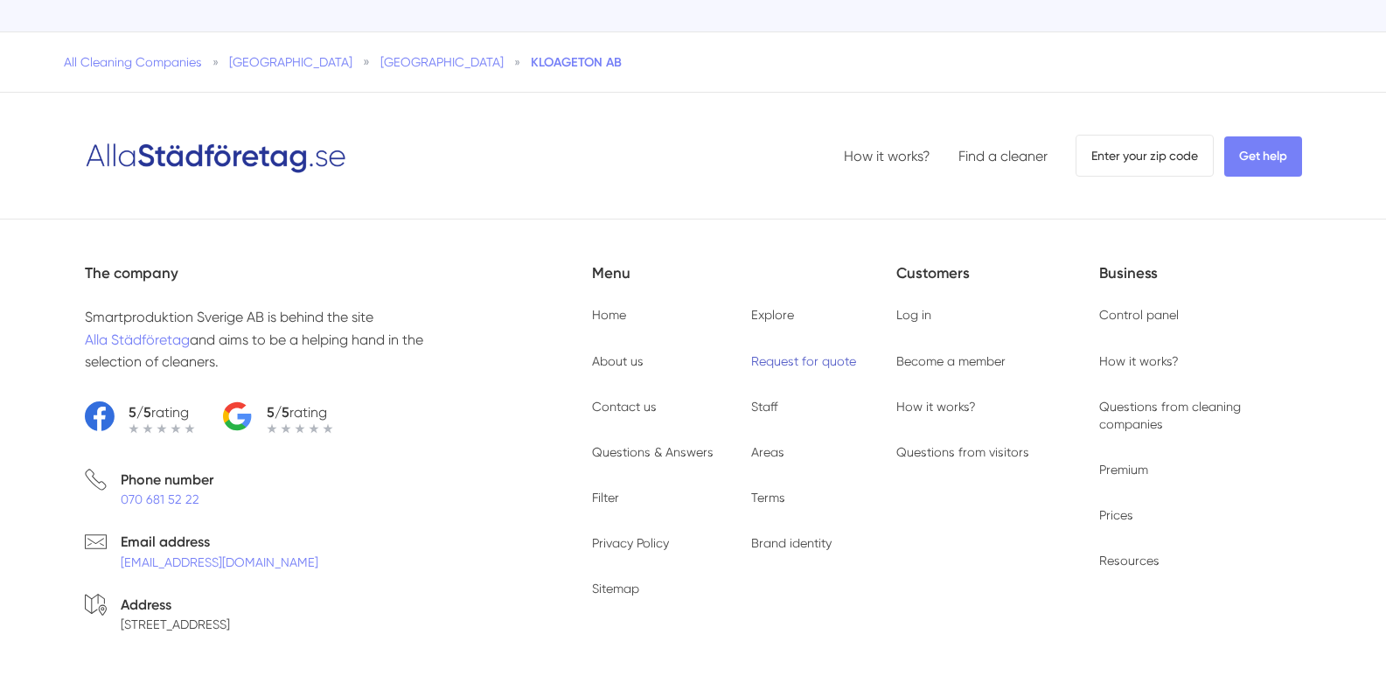
scroll to position [3995, 0]
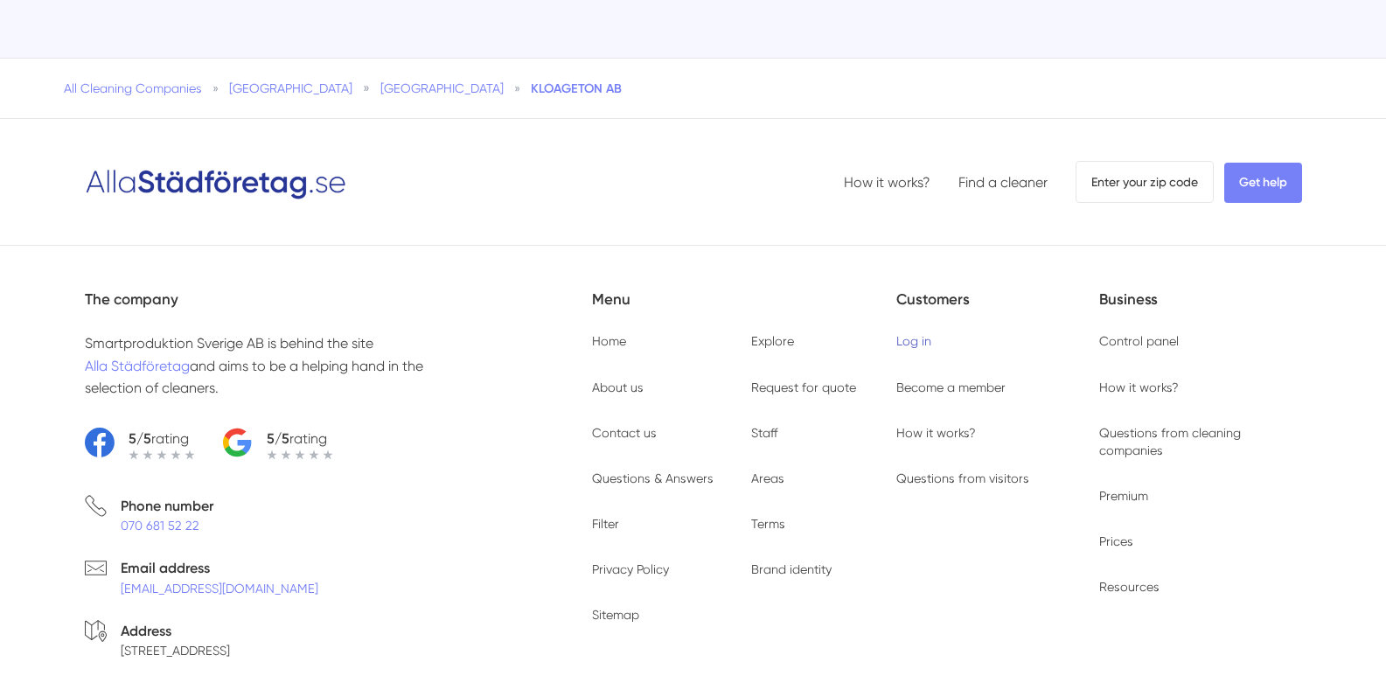
click at [919, 334] on font "Log in" at bounding box center [913, 341] width 35 height 14
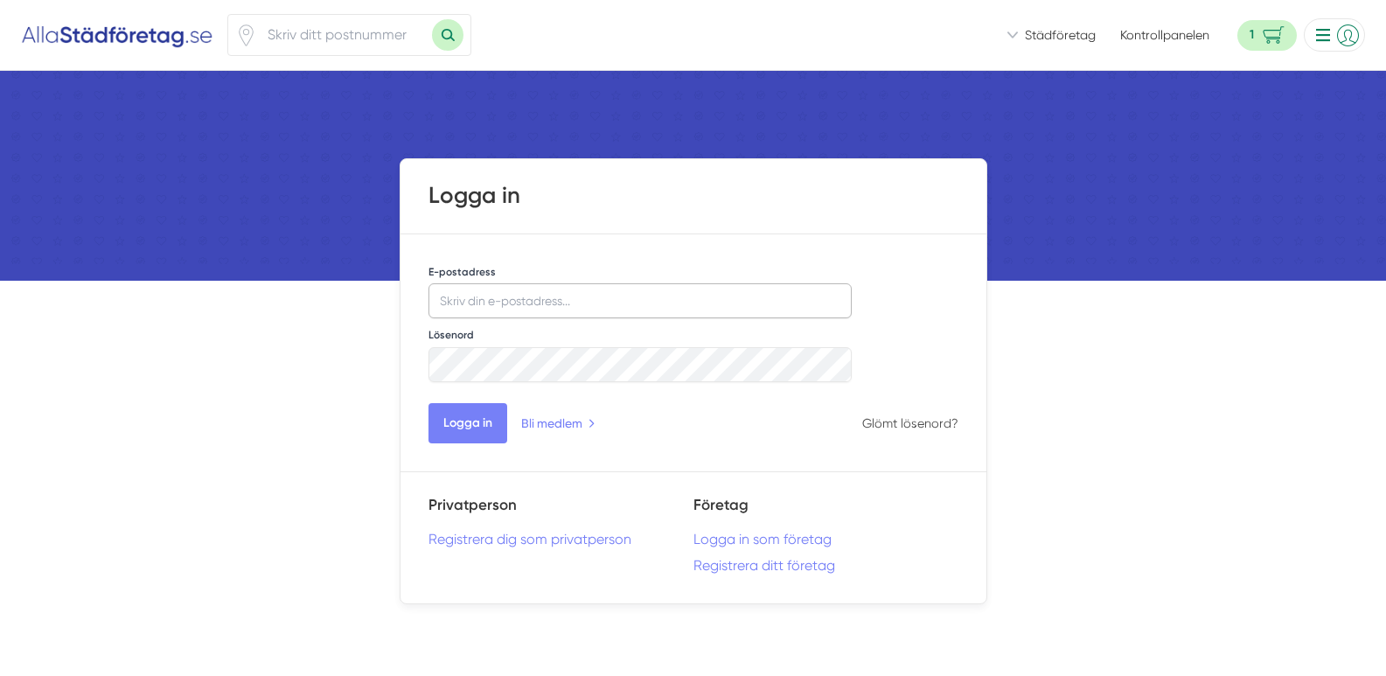
click at [542, 304] on input "E-postadress" at bounding box center [641, 300] width 424 height 35
drag, startPoint x: 433, startPoint y: 139, endPoint x: 499, endPoint y: 123, distance: 68.3
click at [433, 137] on img at bounding box center [693, 167] width 1386 height 193
drag, startPoint x: 1016, startPoint y: 492, endPoint x: 1078, endPoint y: 390, distance: 118.9
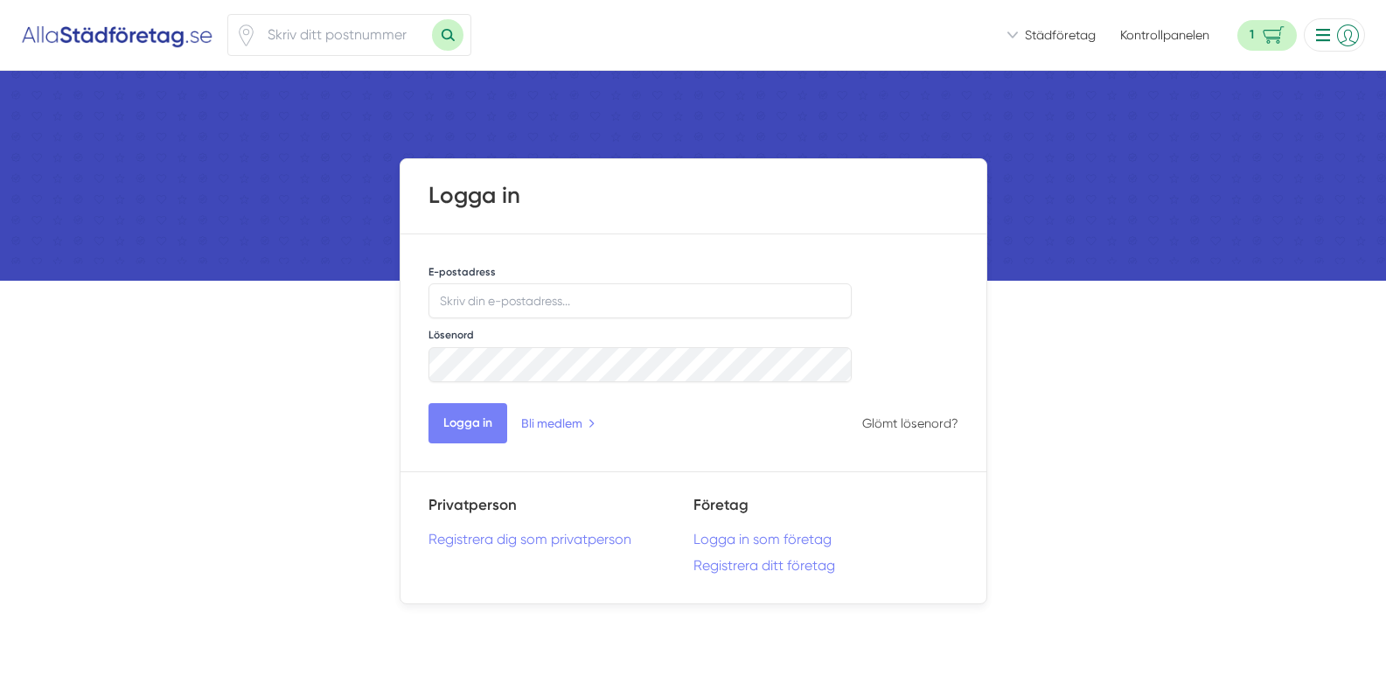
click at [293, 142] on img at bounding box center [693, 167] width 1386 height 193
